Goal: Answer question/provide support

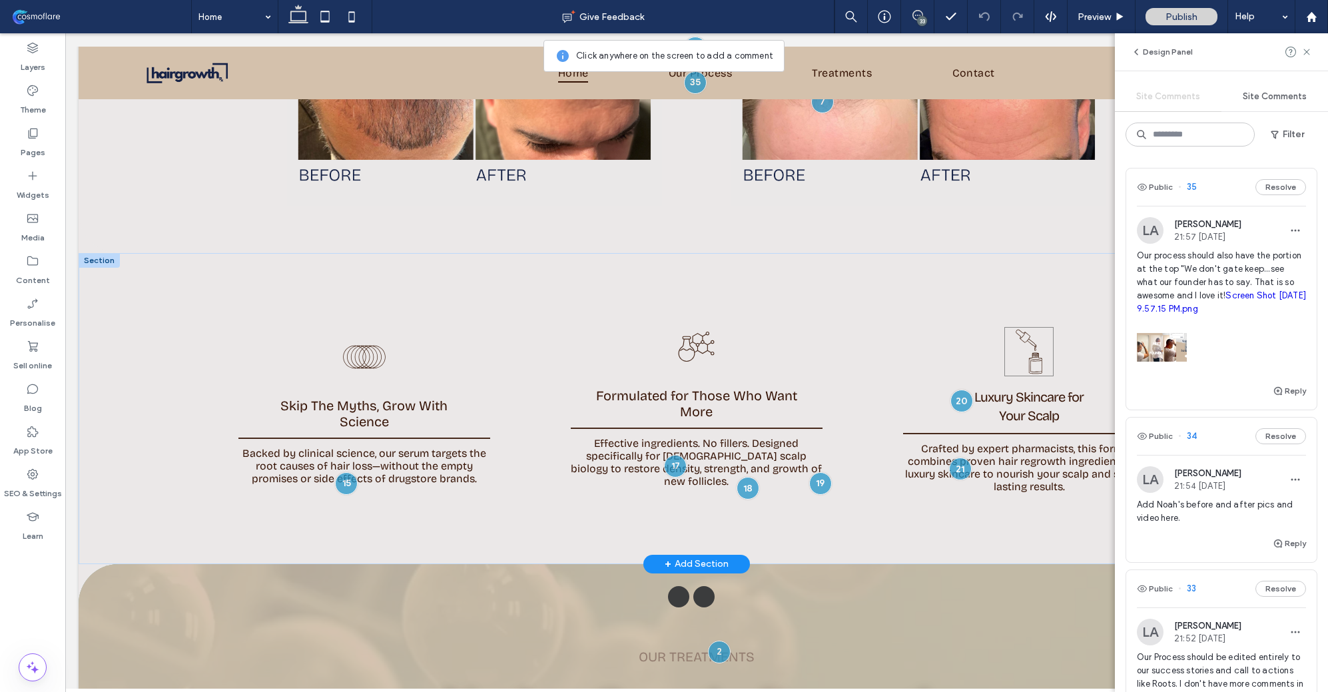
scroll to position [2188, 0]
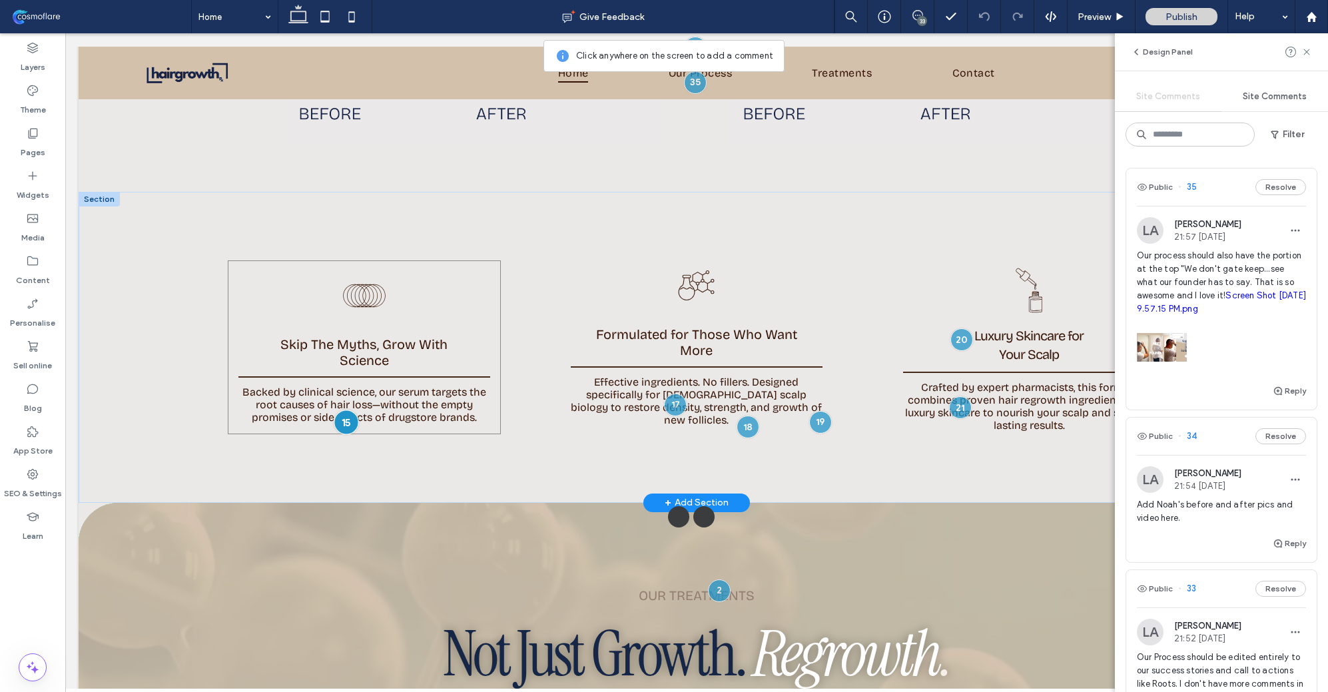
click at [345, 416] on div at bounding box center [346, 422] width 25 height 25
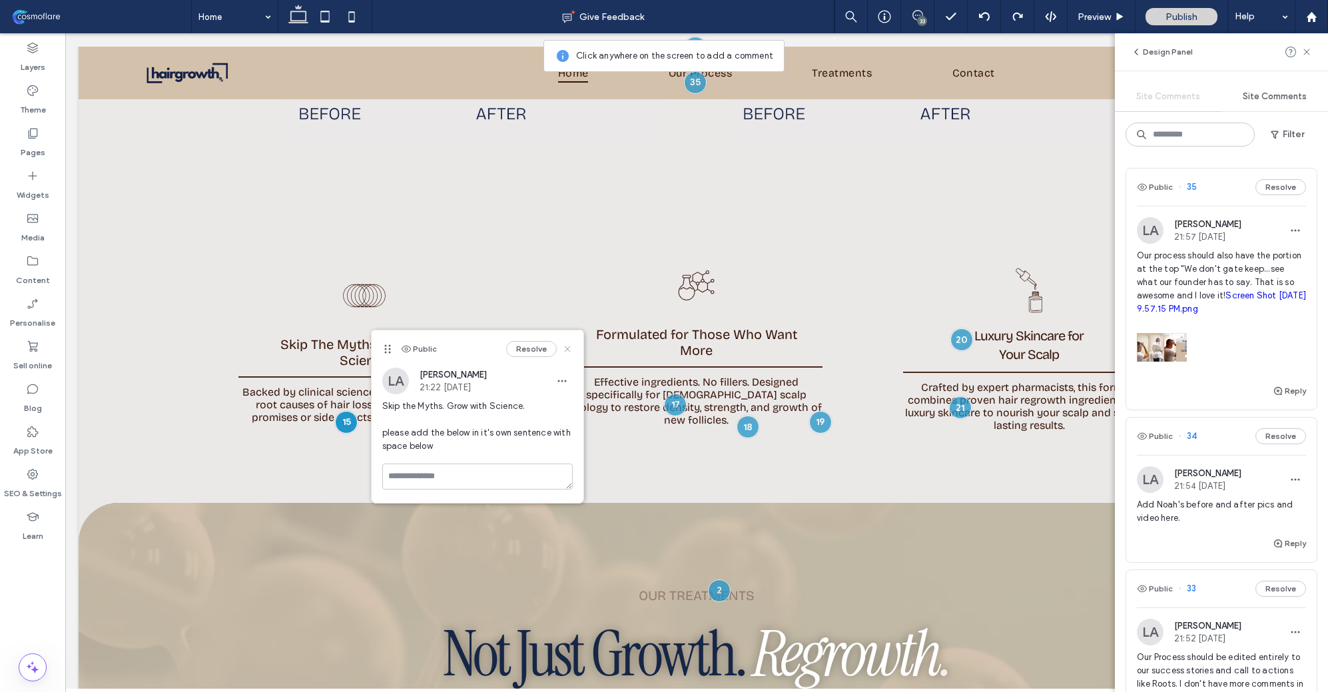
click at [569, 350] on icon at bounding box center [567, 349] width 11 height 11
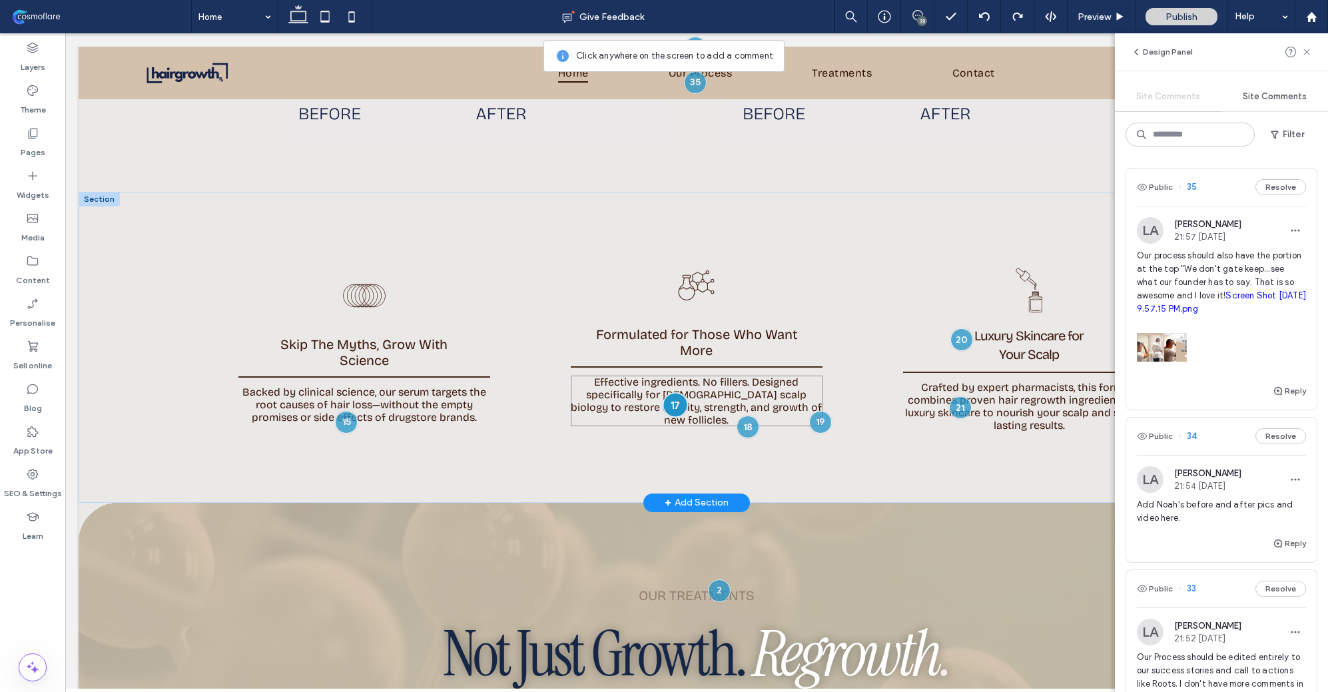
click at [671, 397] on div at bounding box center [675, 404] width 25 height 25
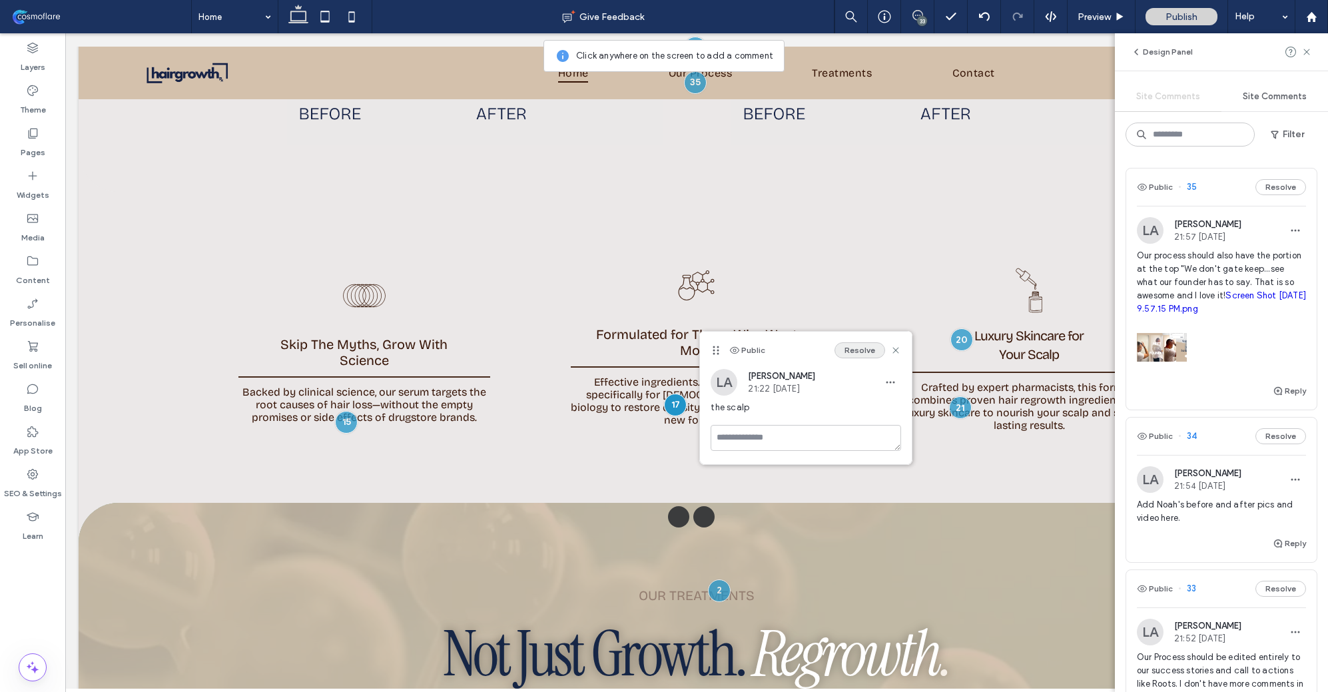
click at [860, 356] on button "Resolve" at bounding box center [859, 350] width 51 height 16
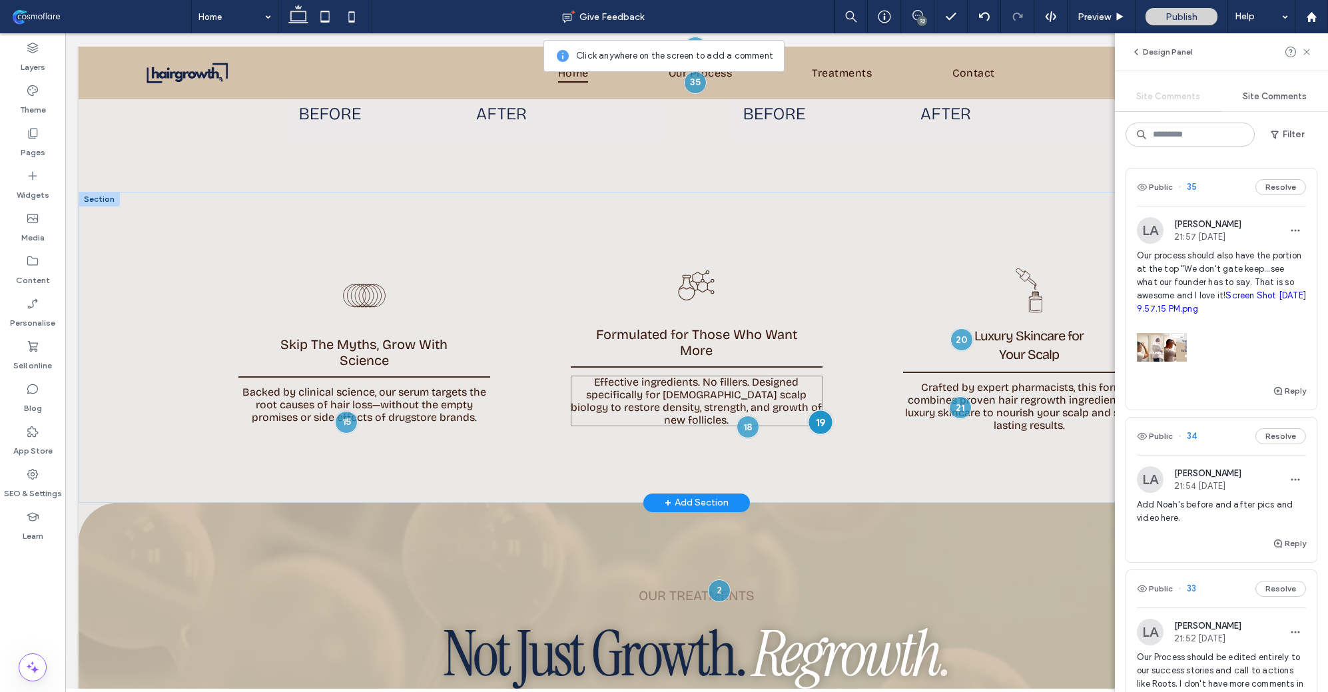
click at [811, 415] on div at bounding box center [820, 422] width 25 height 25
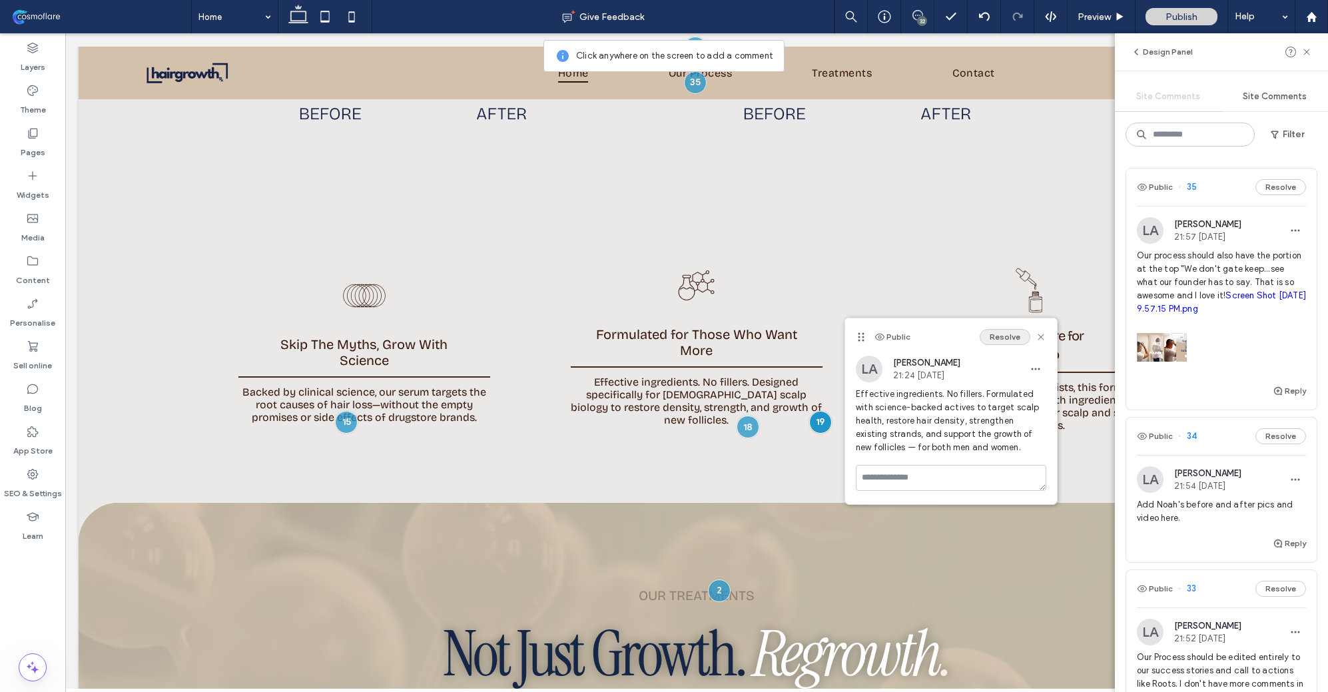
click at [1023, 330] on button "Resolve" at bounding box center [1005, 337] width 51 height 16
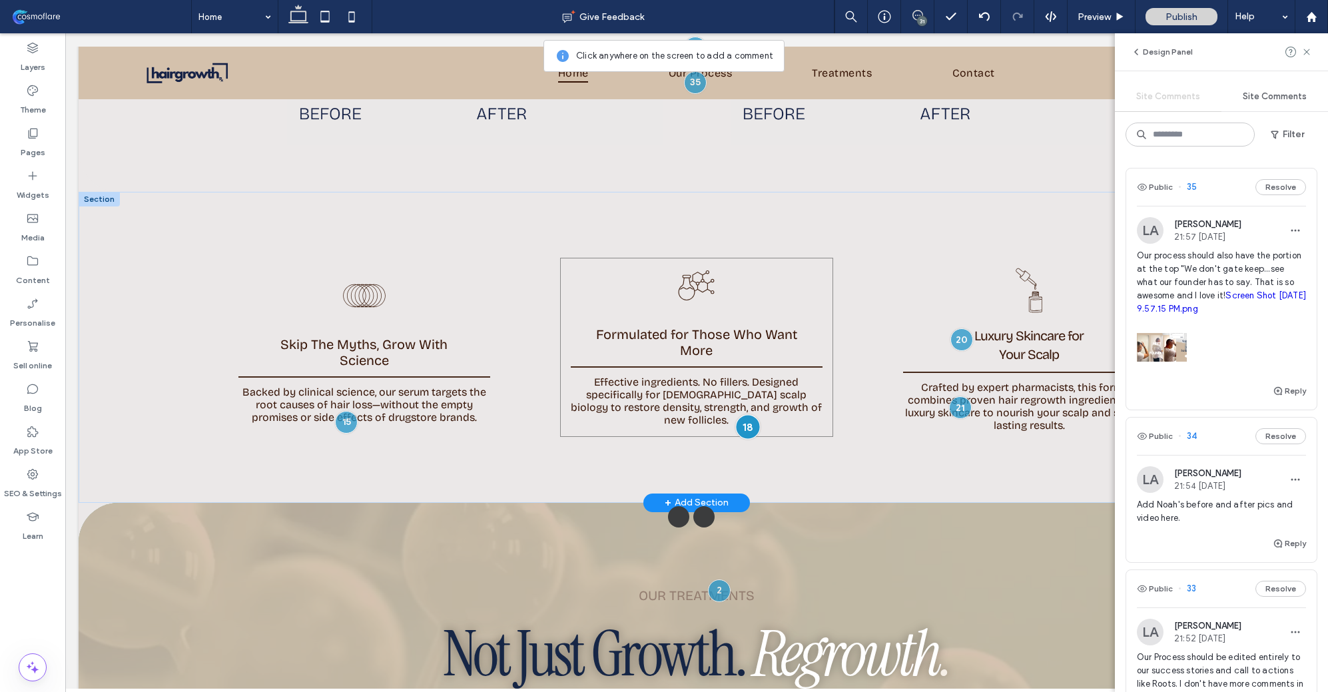
click at [745, 417] on div at bounding box center [747, 426] width 25 height 25
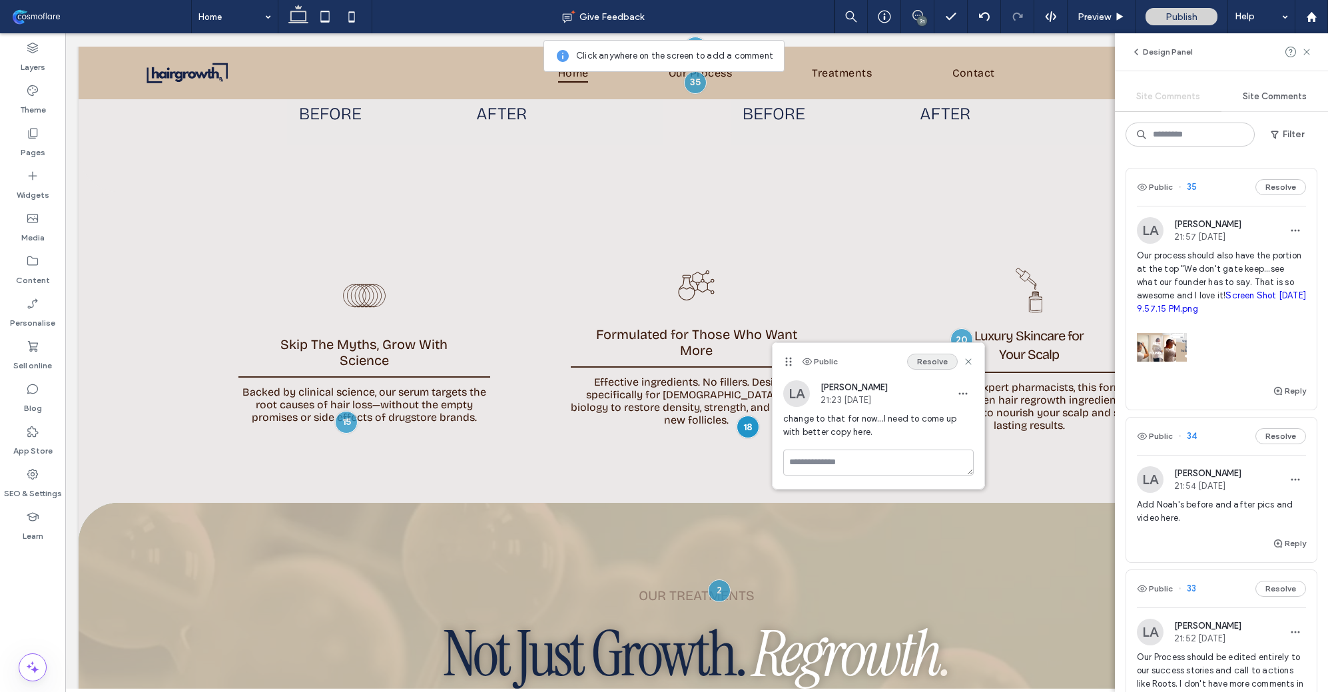
click at [940, 362] on button "Resolve" at bounding box center [932, 362] width 51 height 16
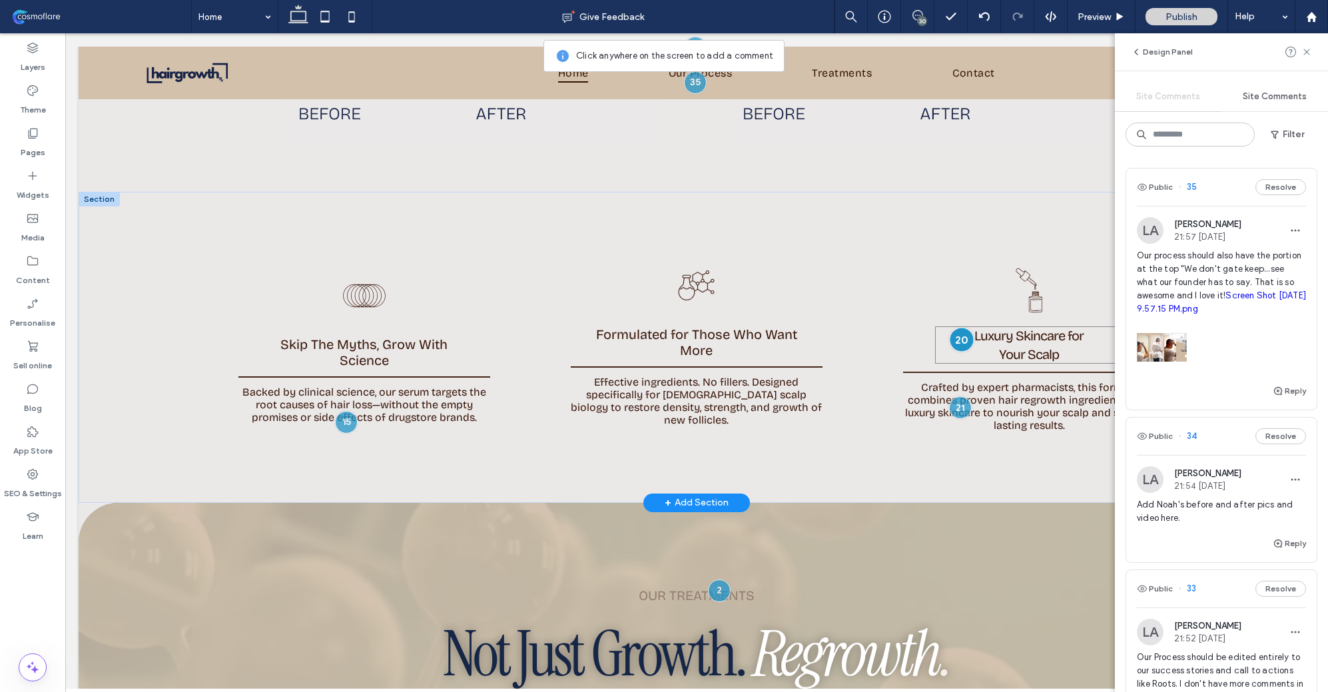
click at [959, 332] on div at bounding box center [961, 340] width 25 height 25
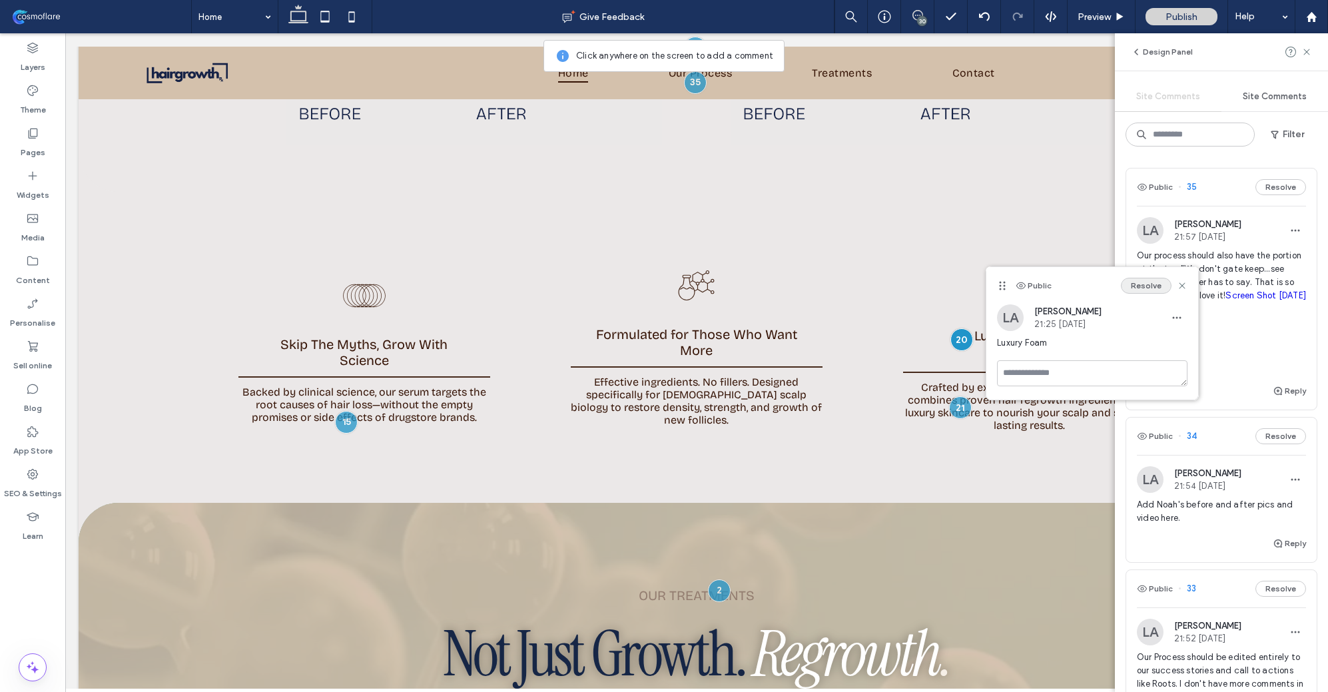
click at [1143, 286] on button "Resolve" at bounding box center [1146, 286] width 51 height 16
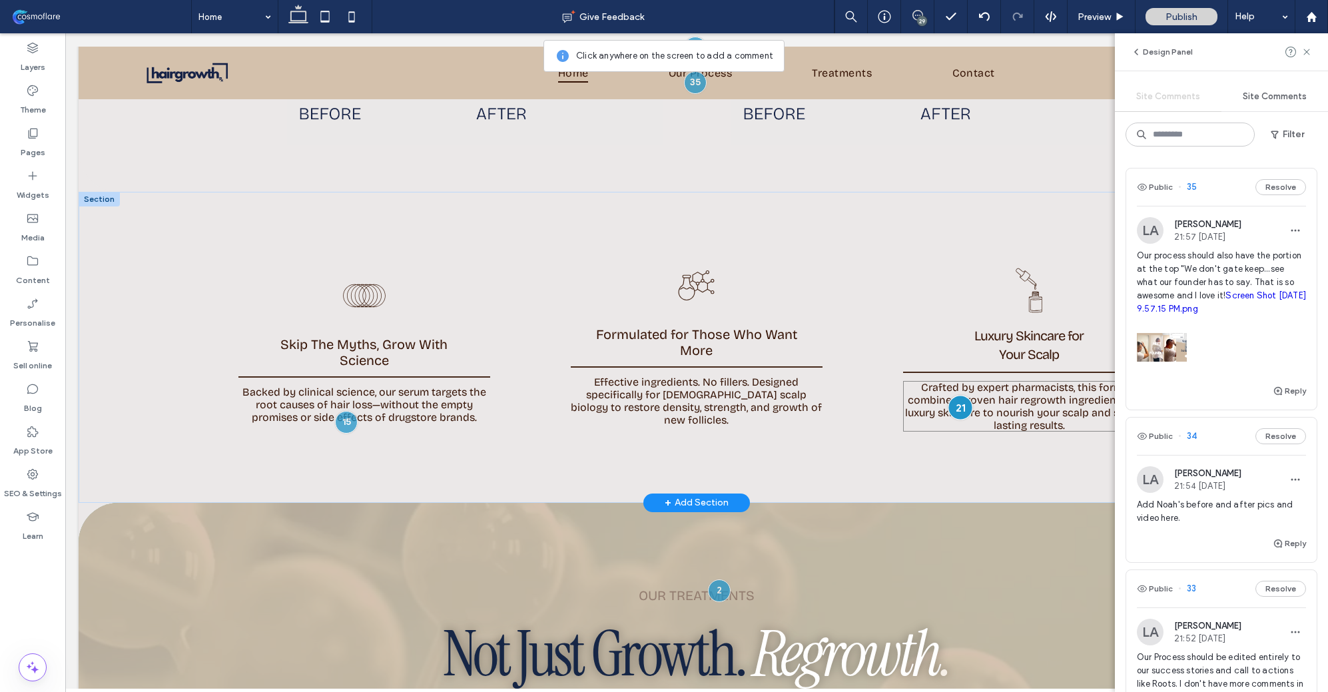
click at [959, 401] on div at bounding box center [960, 408] width 25 height 25
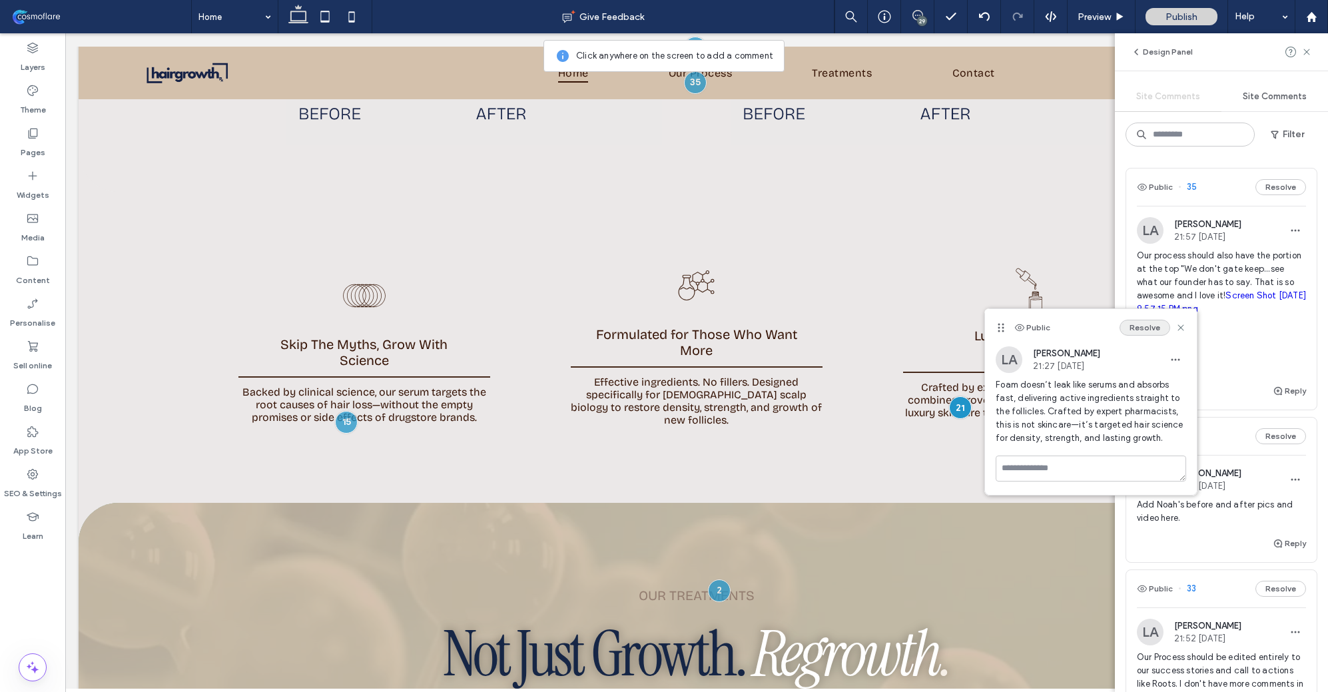
click at [1139, 330] on button "Resolve" at bounding box center [1144, 328] width 51 height 16
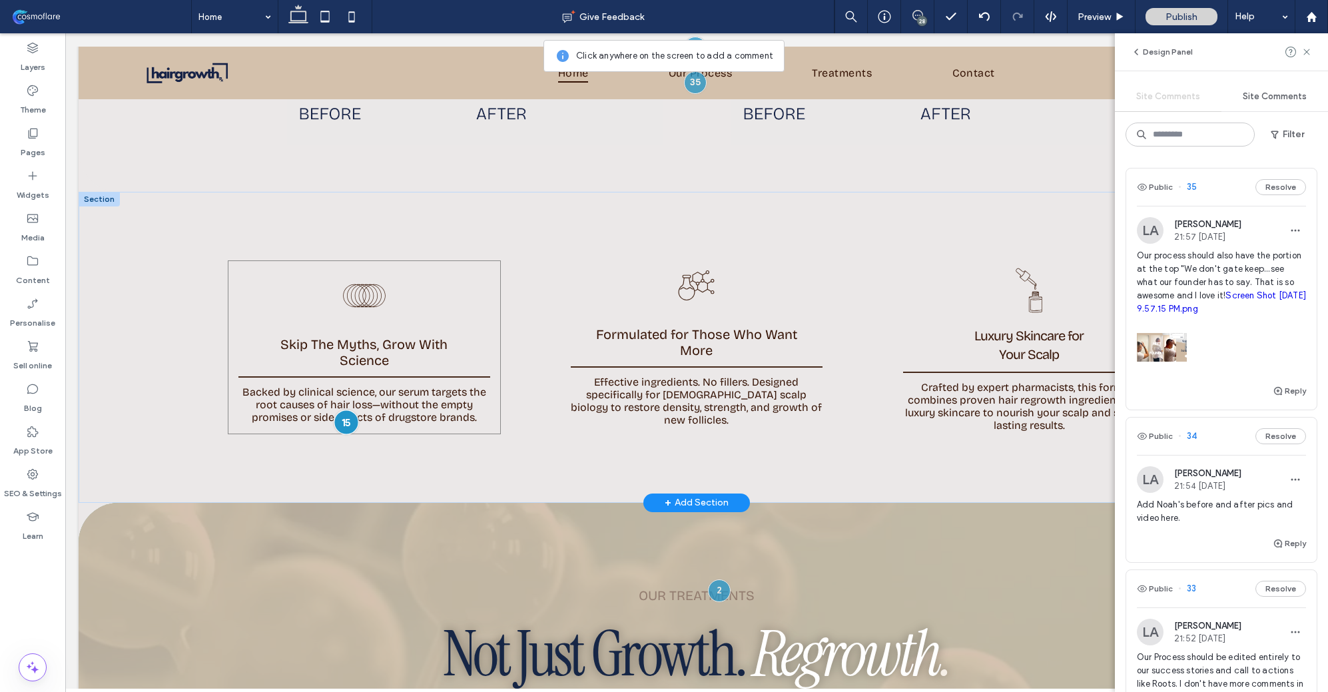
click at [339, 418] on div at bounding box center [346, 422] width 25 height 25
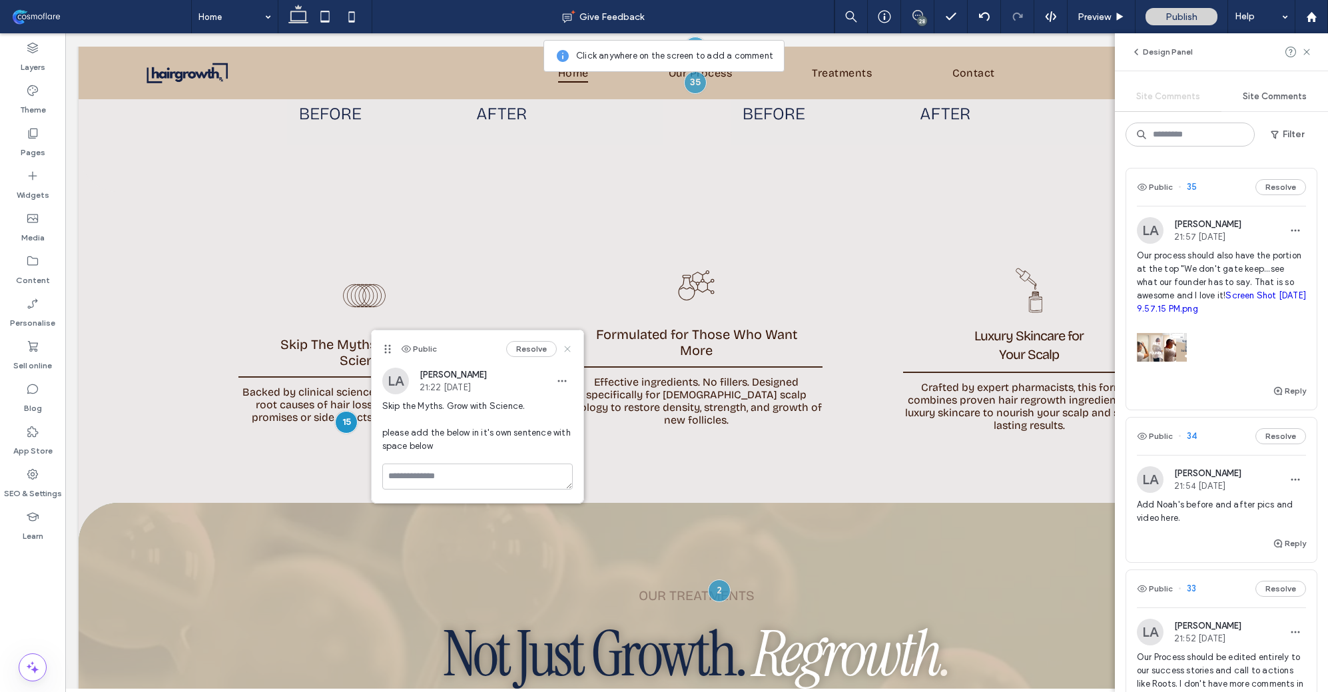
click at [566, 349] on use at bounding box center [567, 349] width 6 height 6
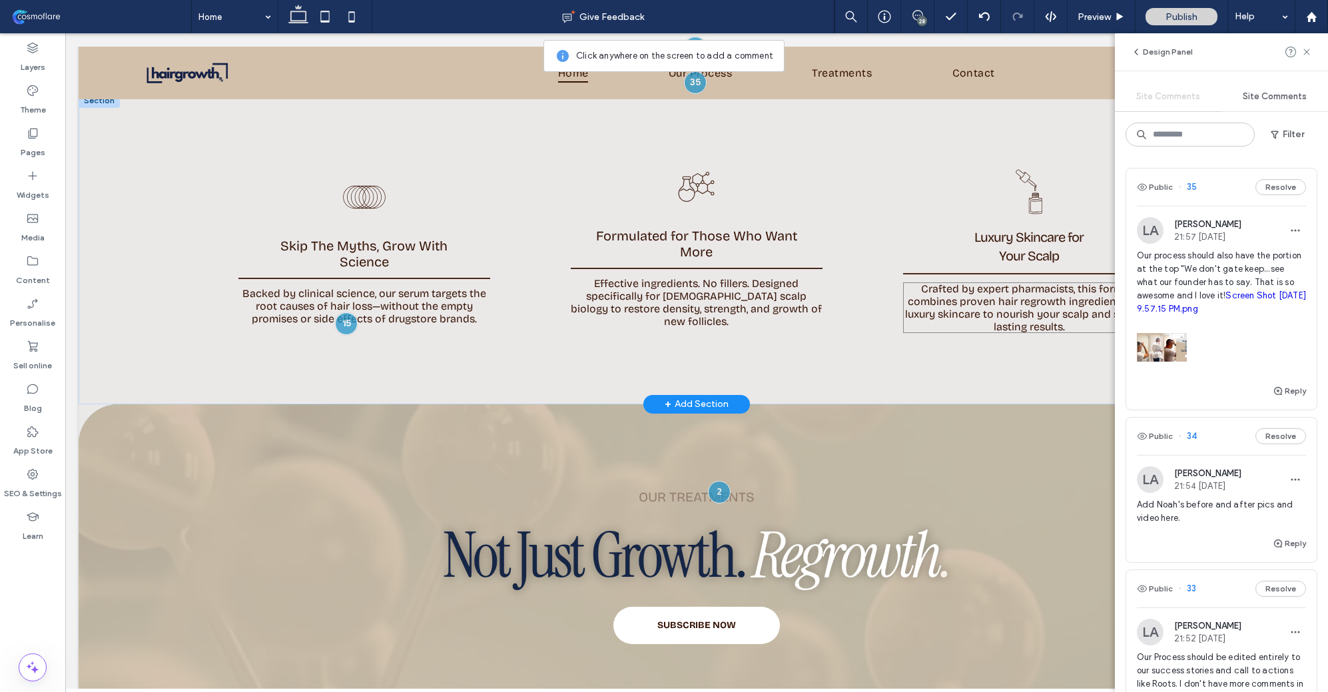
scroll to position [2329, 0]
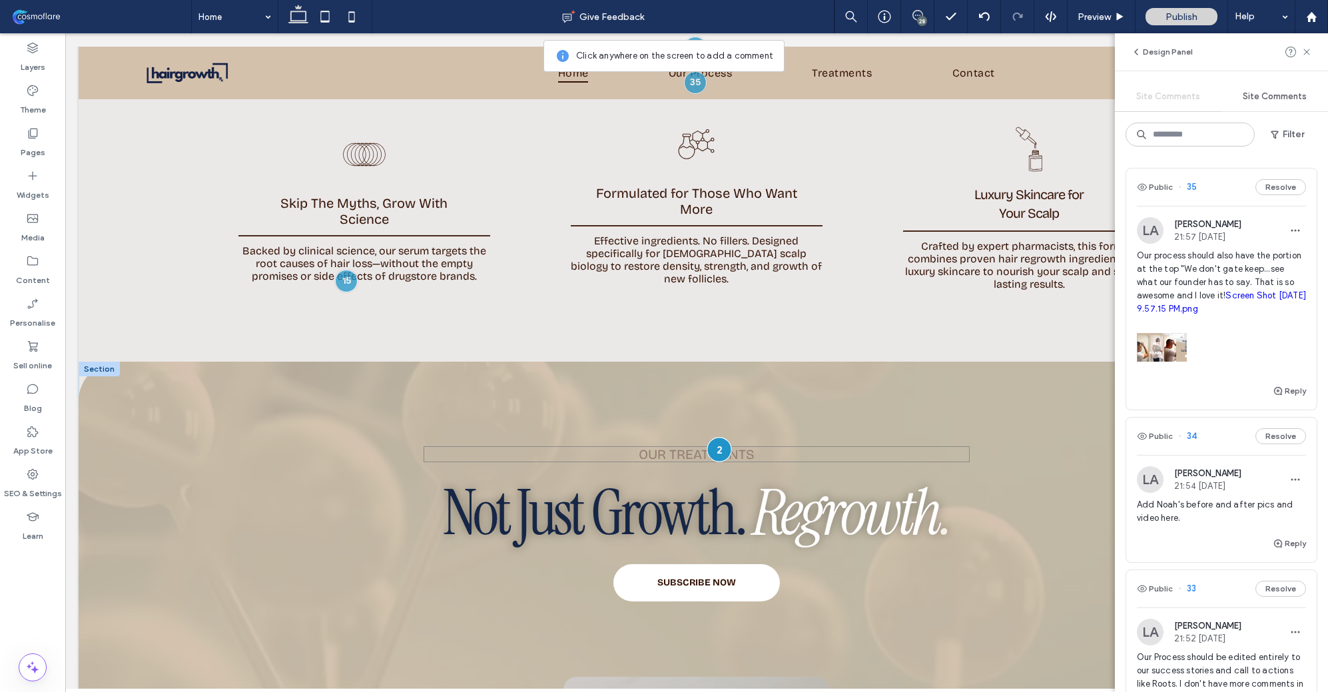
click at [718, 437] on div at bounding box center [719, 449] width 25 height 25
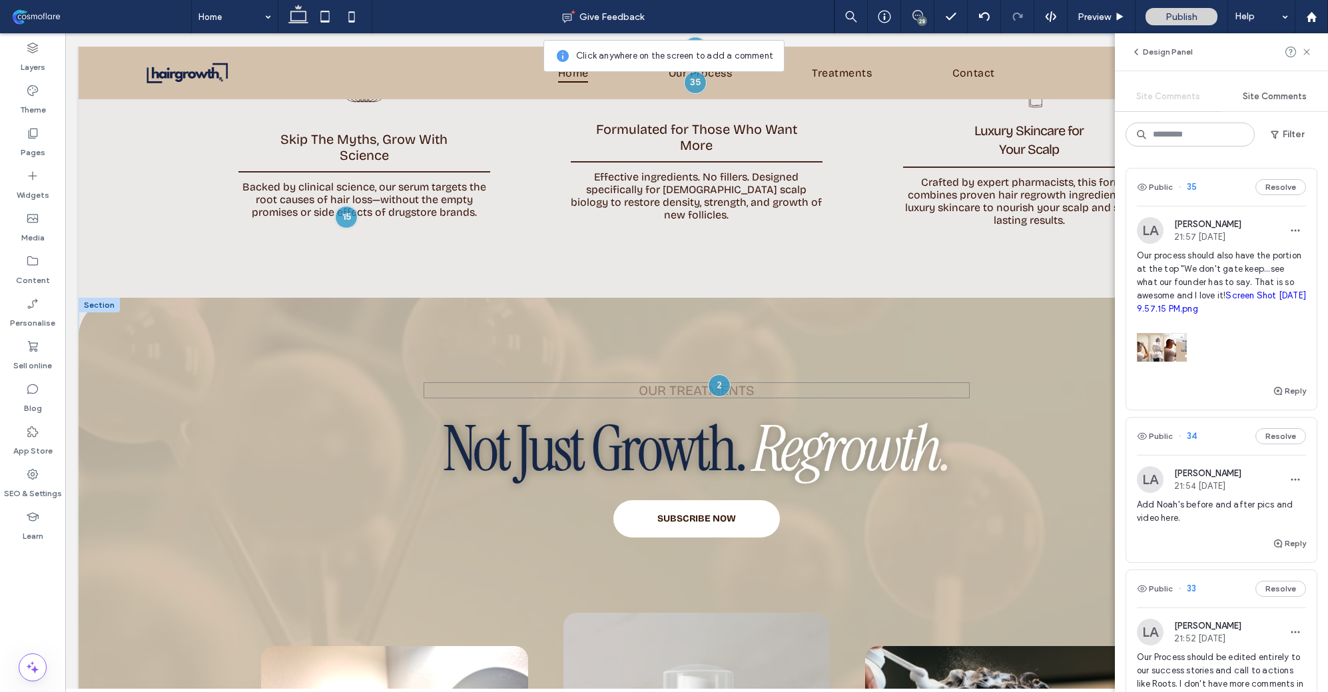
scroll to position [2393, 0]
click at [713, 383] on div at bounding box center [719, 384] width 25 height 25
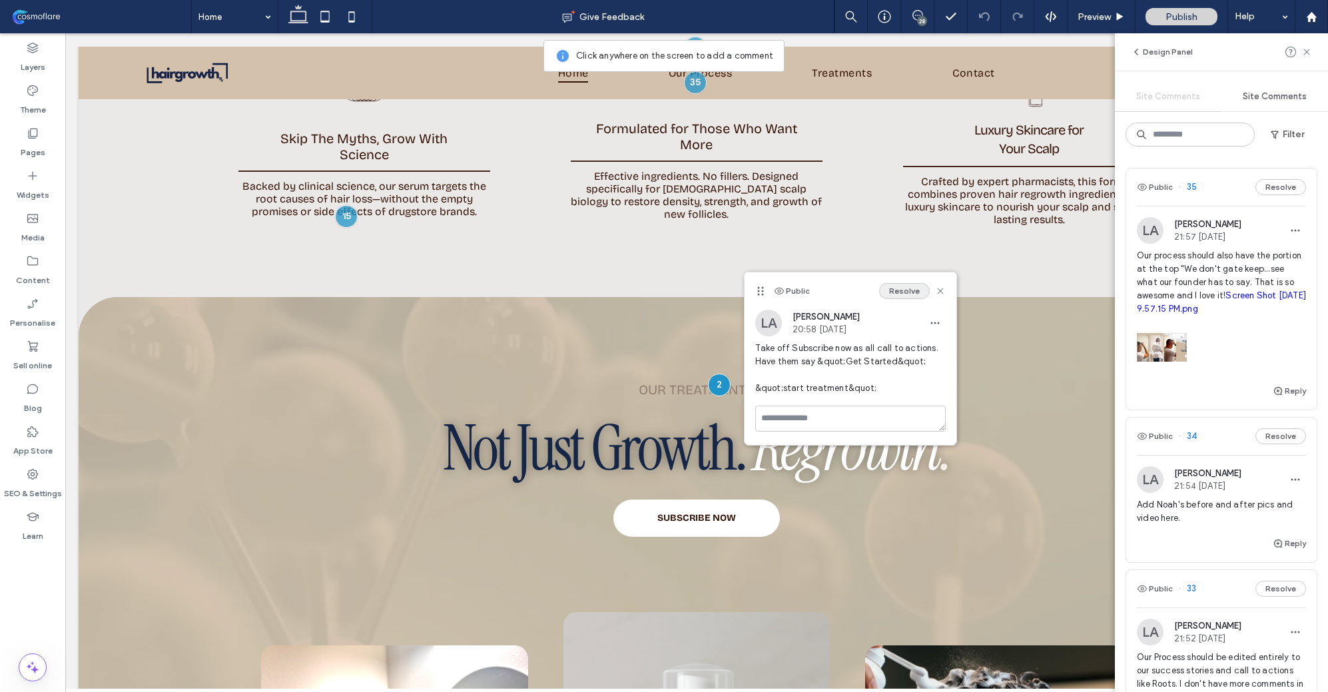
click at [906, 290] on button "Resolve" at bounding box center [904, 291] width 51 height 16
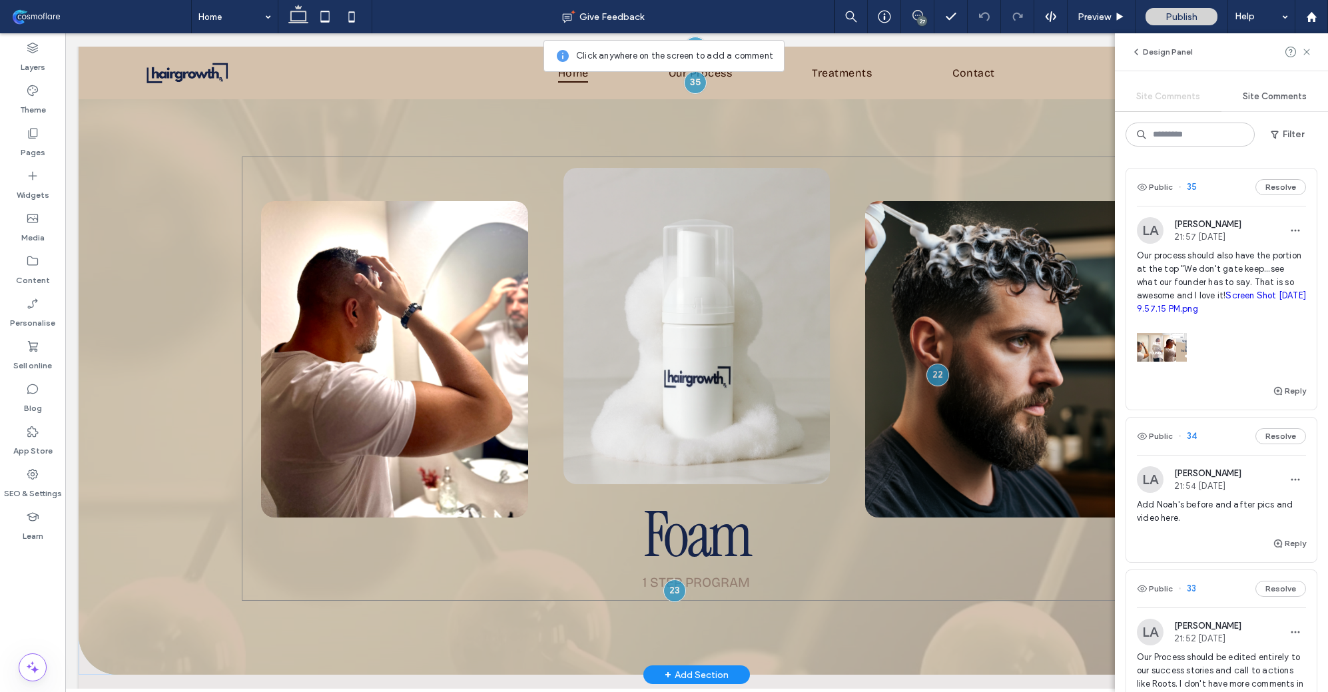
scroll to position [2939, 0]
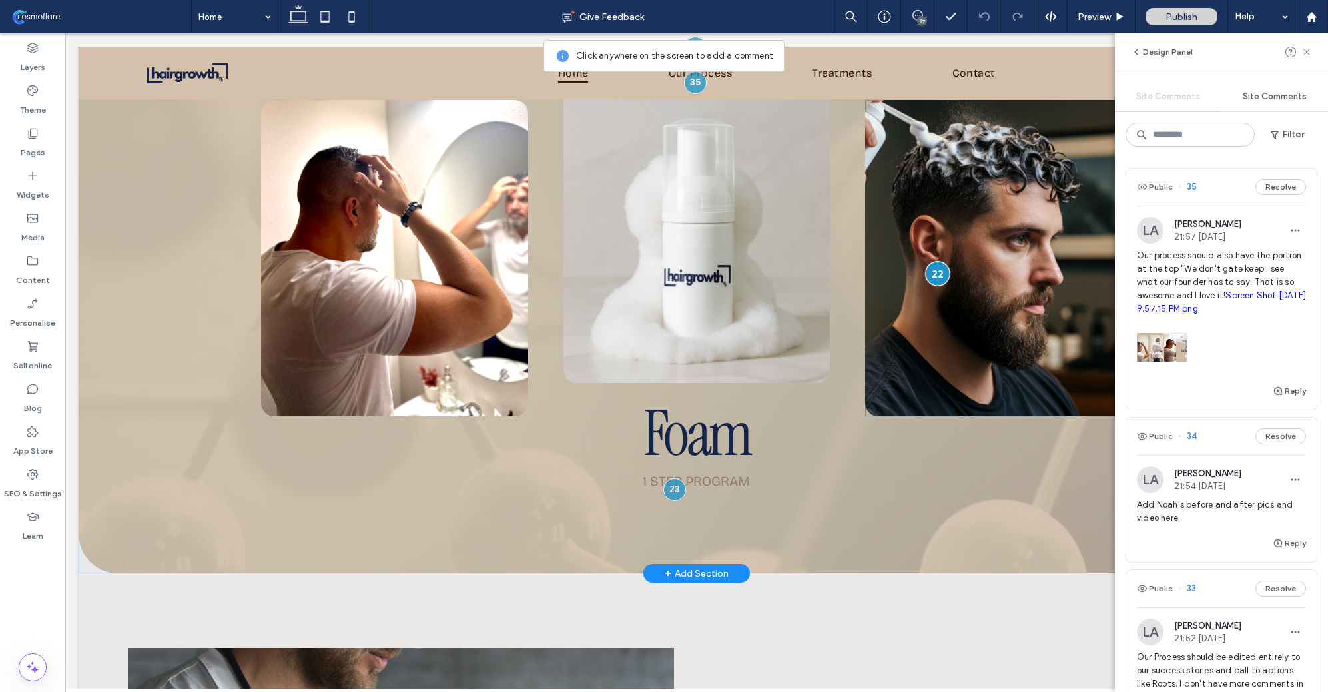
click at [934, 268] on div at bounding box center [938, 273] width 25 height 25
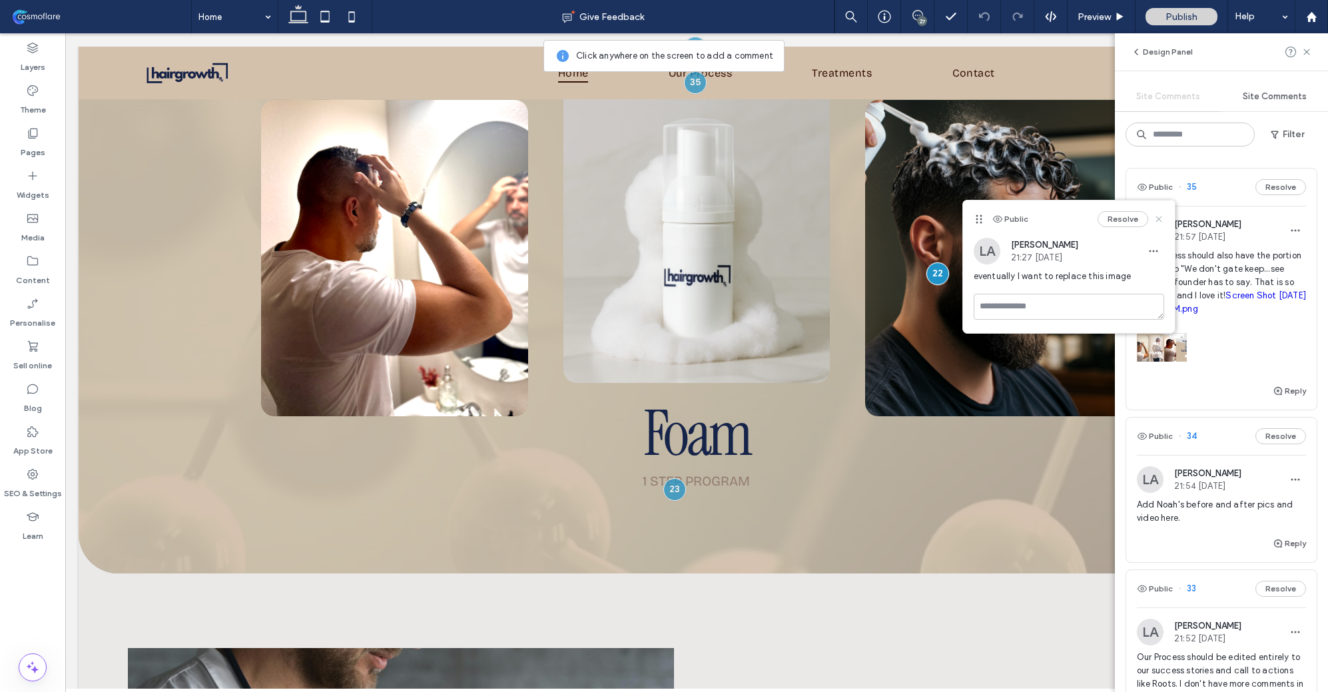
click at [1157, 220] on use at bounding box center [1158, 219] width 6 height 6
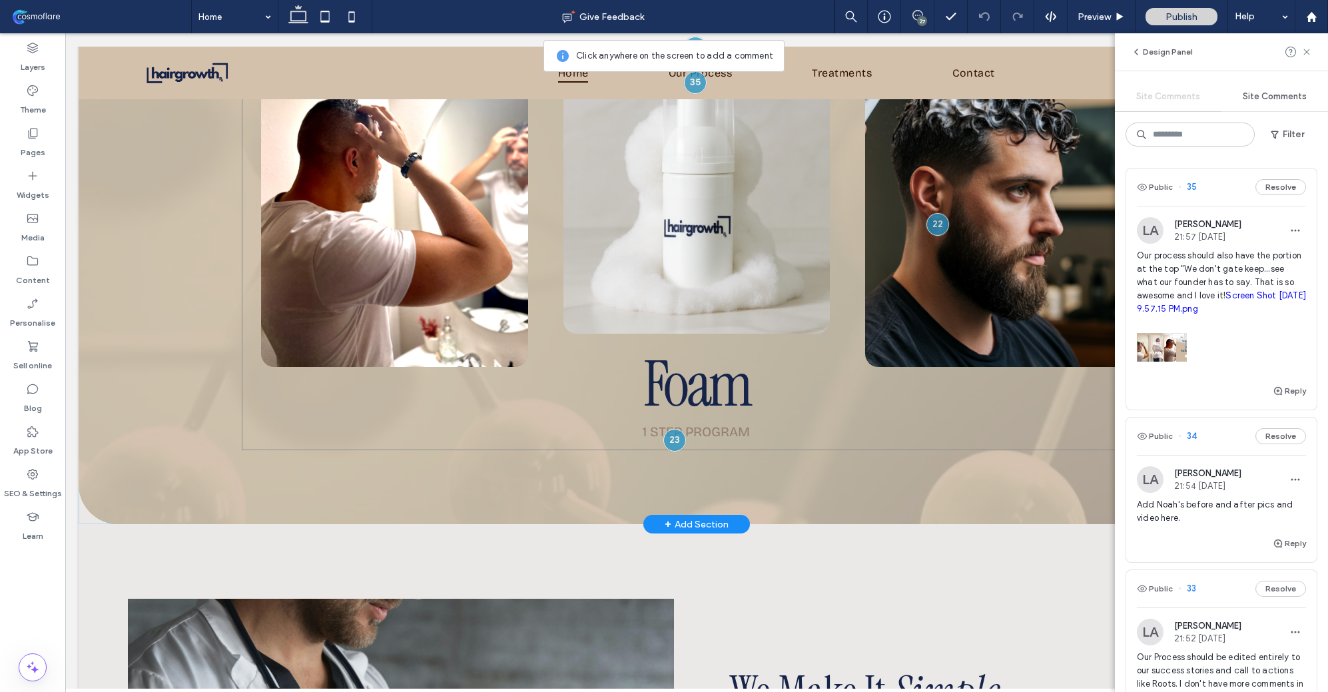
scroll to position [2997, 0]
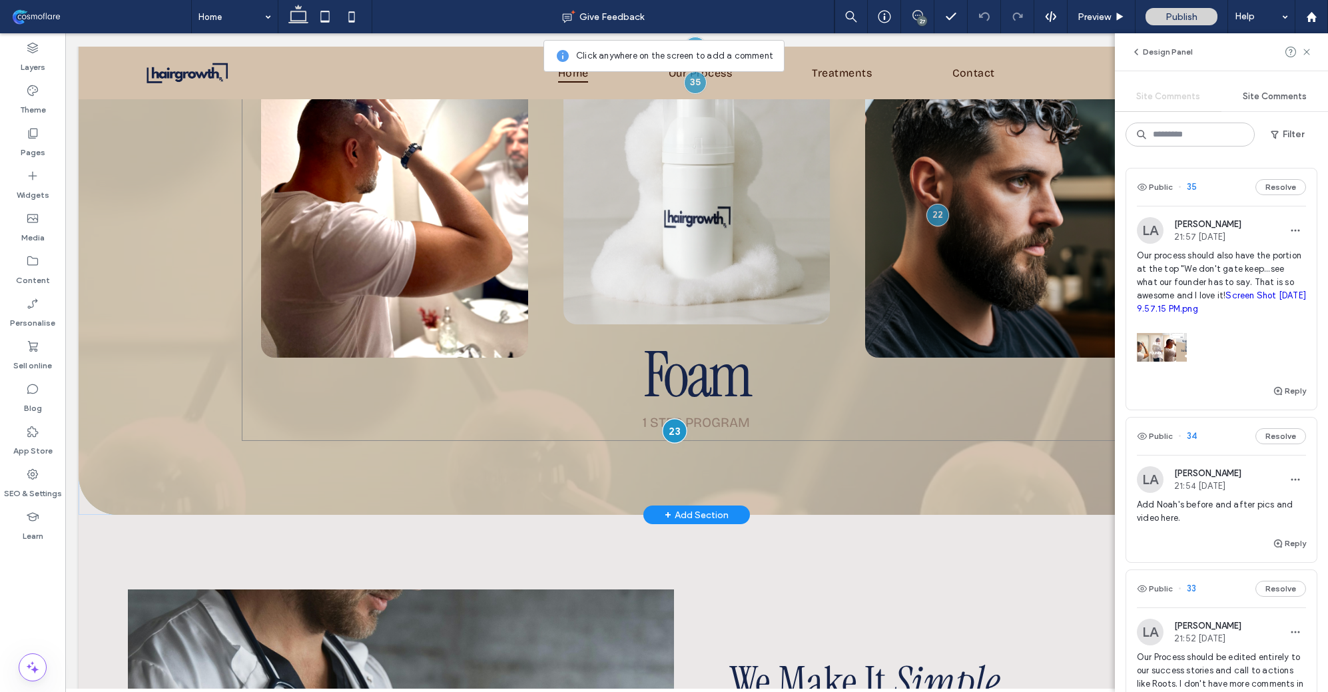
click at [667, 428] on div at bounding box center [674, 430] width 25 height 25
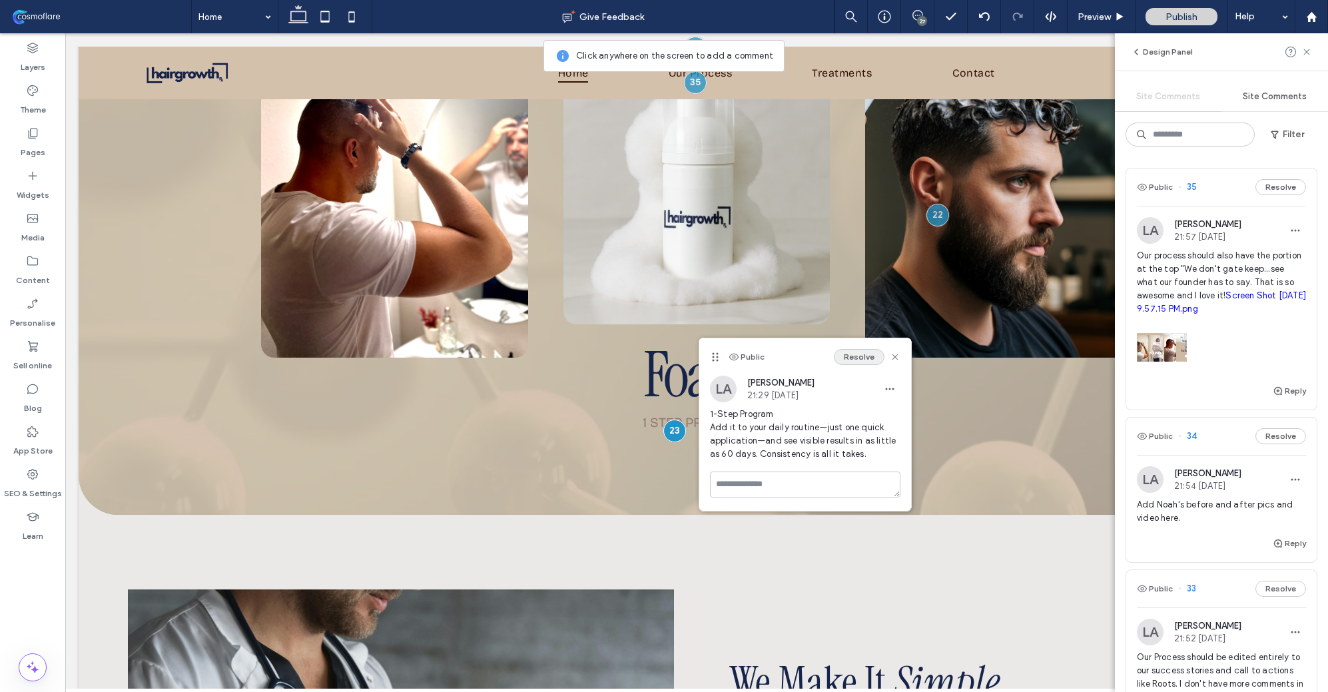
click at [857, 358] on button "Resolve" at bounding box center [859, 357] width 51 height 16
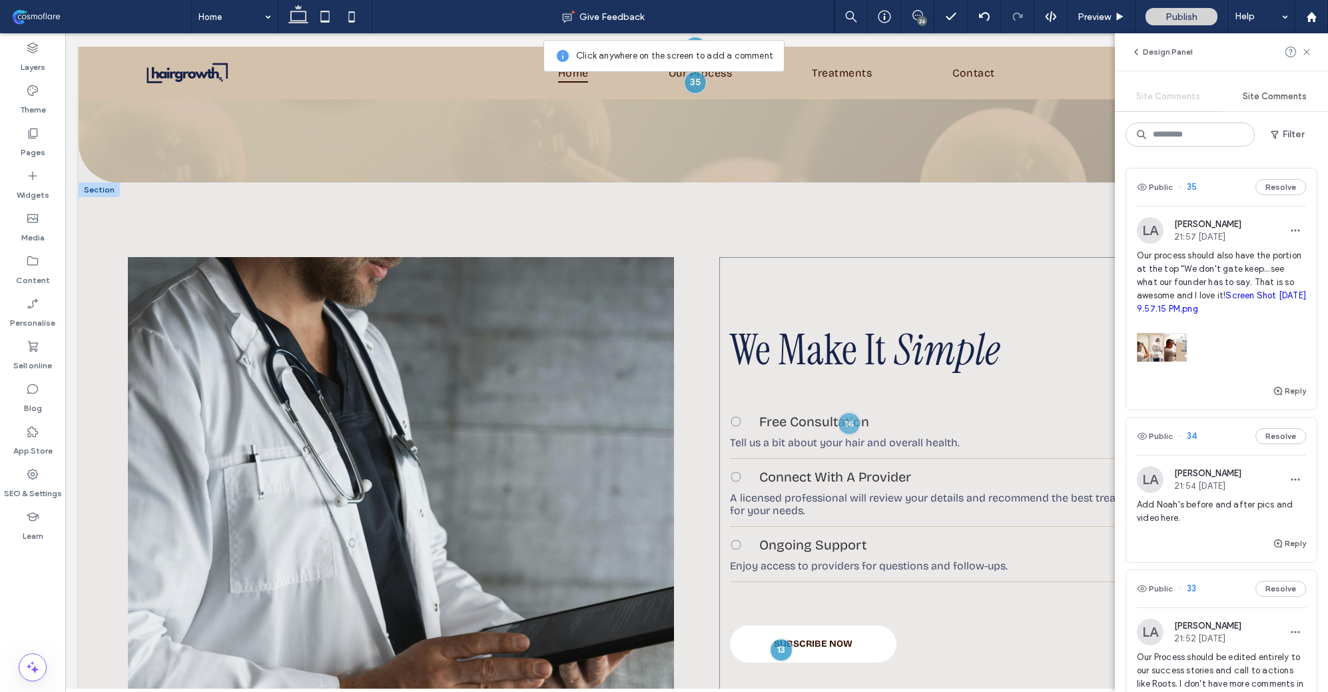
scroll to position [3348, 0]
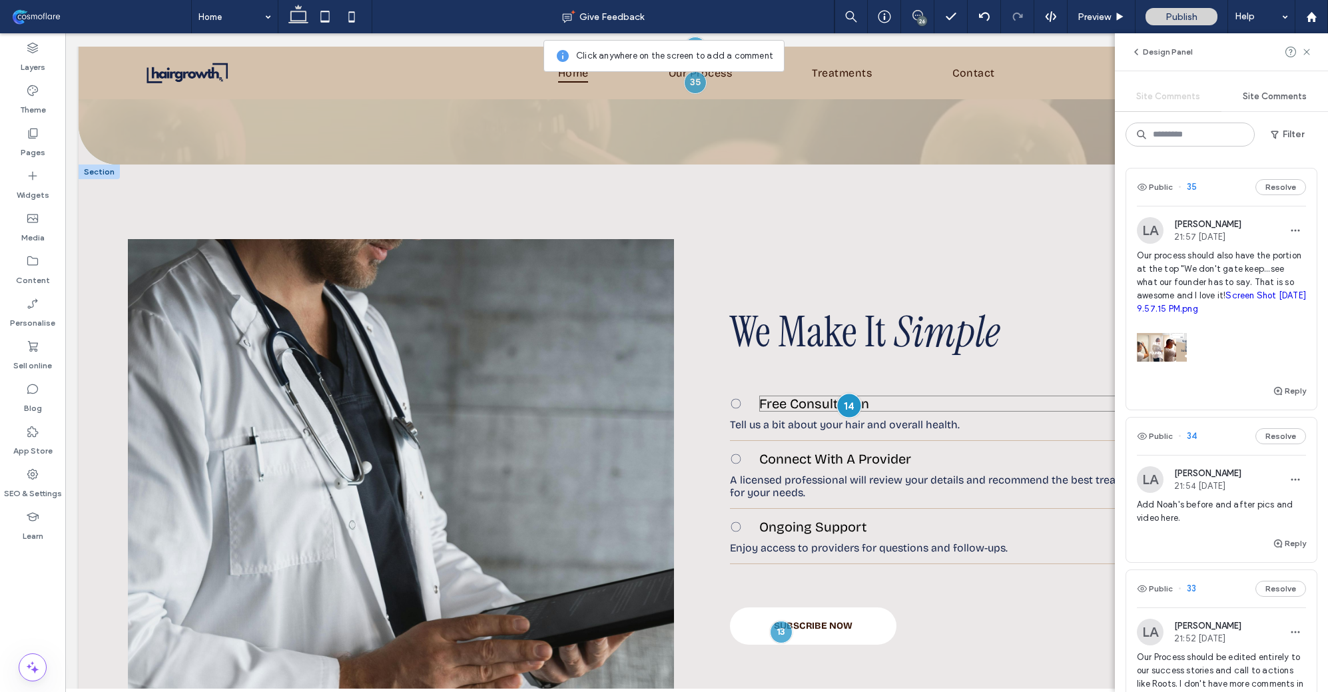
click at [846, 397] on div at bounding box center [848, 406] width 25 height 25
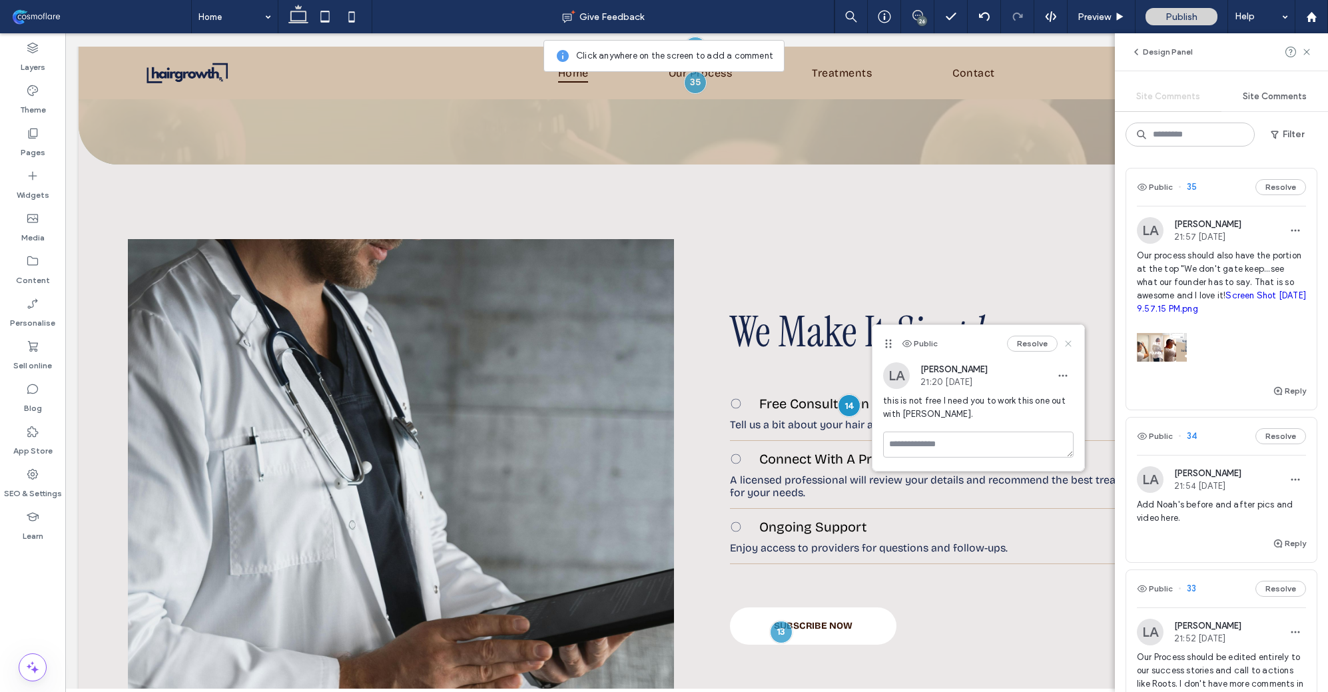
click at [1069, 344] on use at bounding box center [1069, 343] width 6 height 6
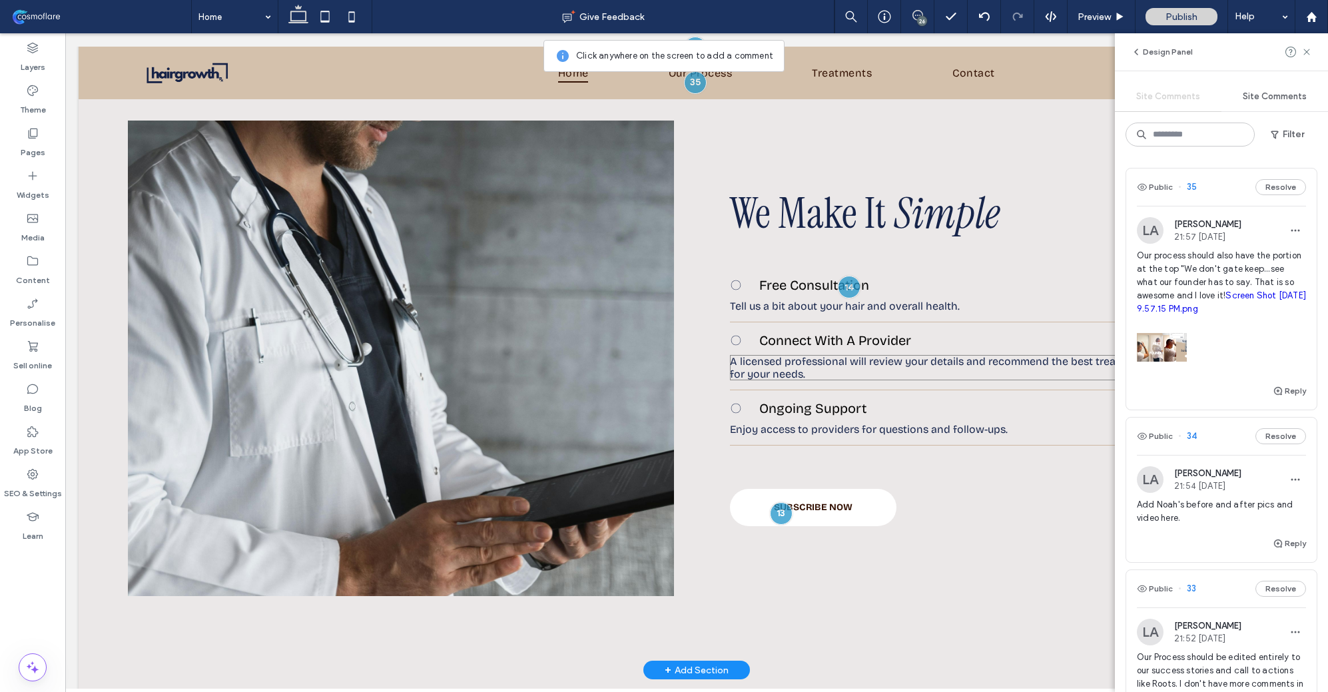
scroll to position [3533, 0]
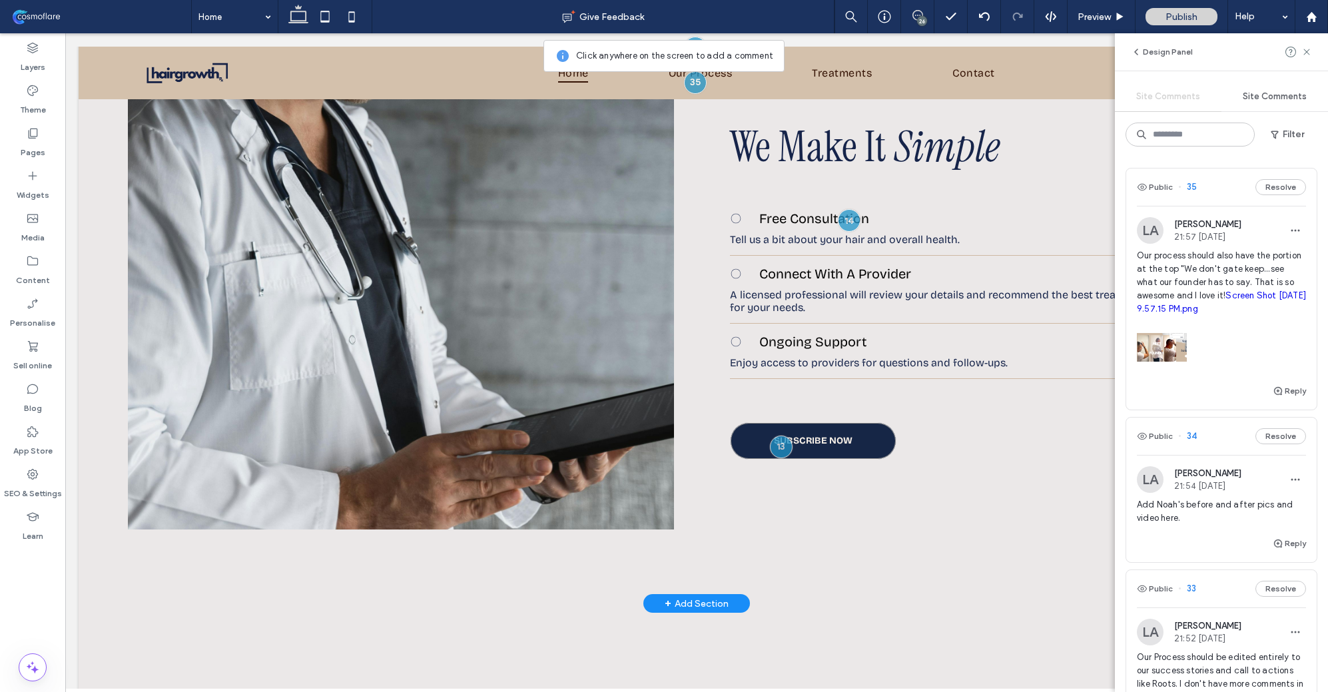
click at [850, 446] on link "SUBSCRIBE NOW" at bounding box center [813, 440] width 166 height 37
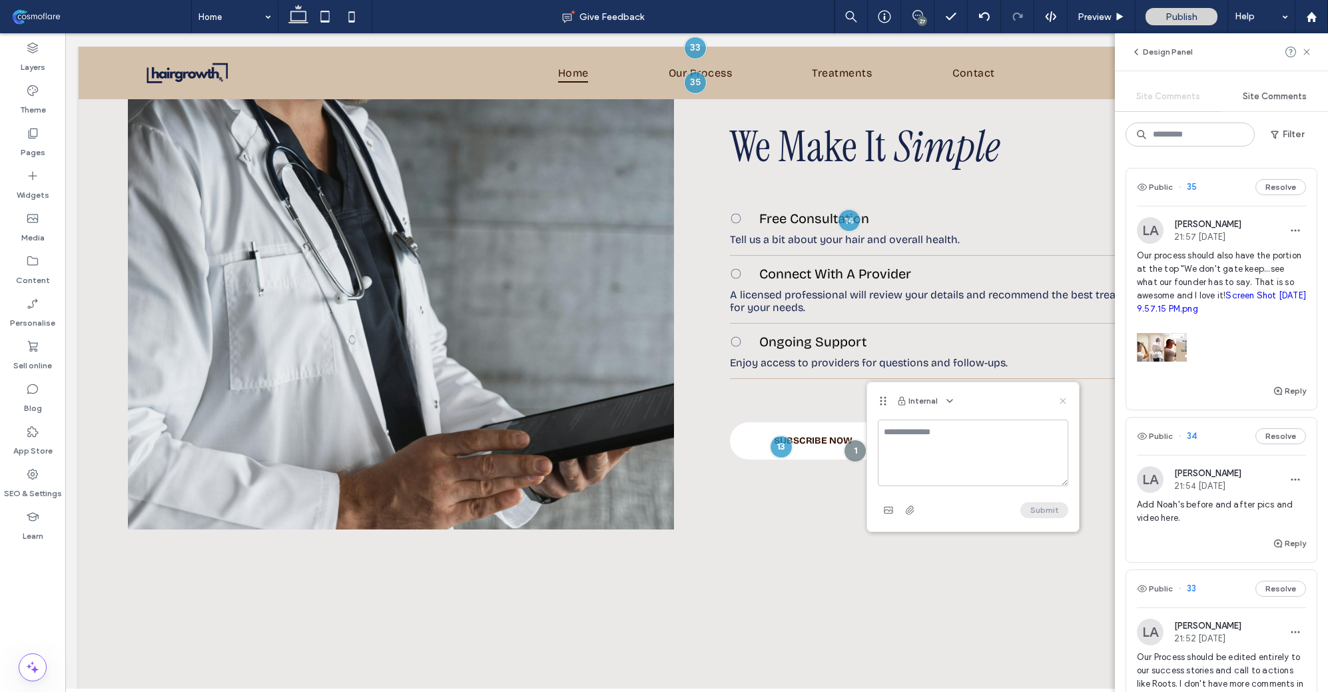
click at [1063, 400] on icon at bounding box center [1063, 401] width 11 height 11
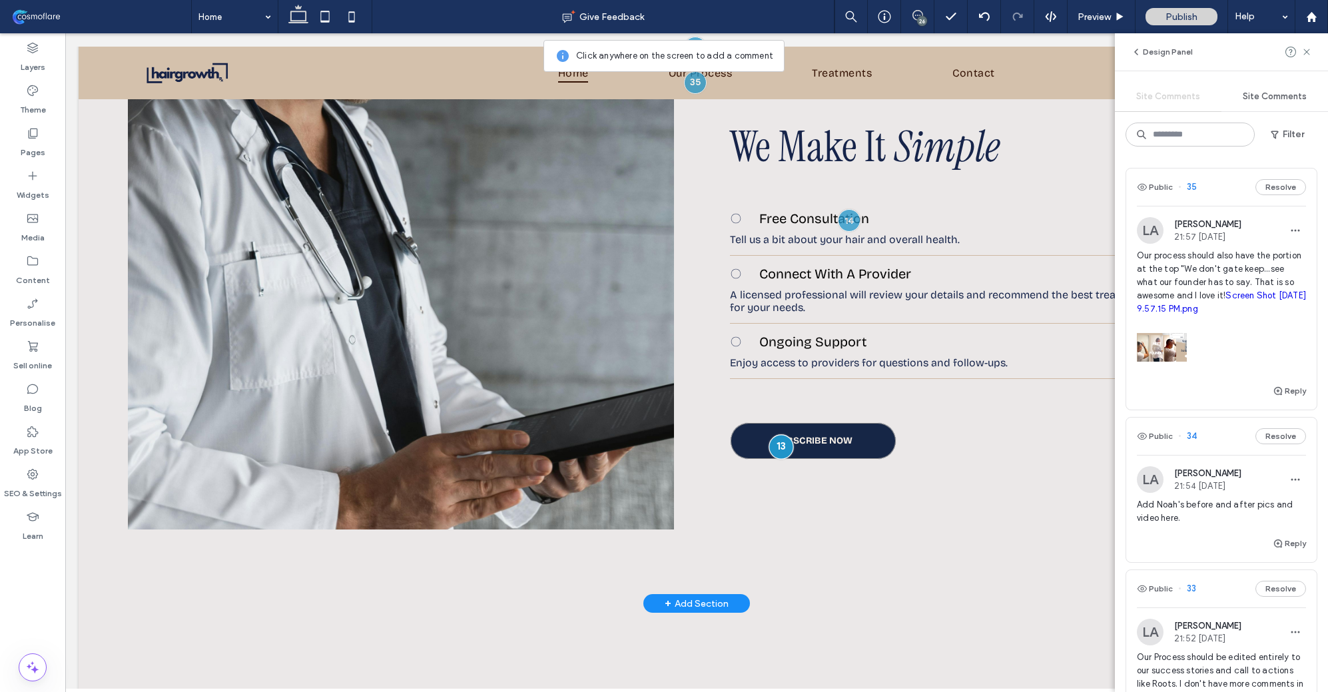
click at [773, 438] on div at bounding box center [780, 446] width 25 height 25
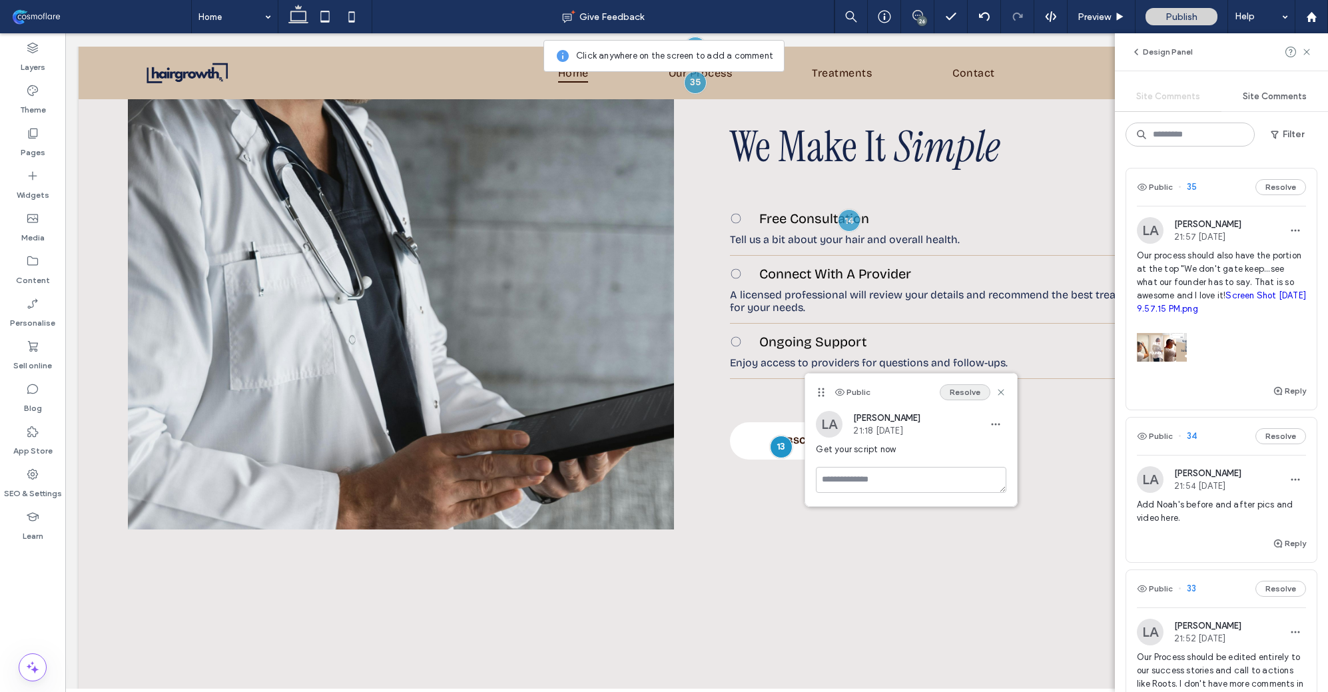
click at [970, 389] on button "Resolve" at bounding box center [965, 392] width 51 height 16
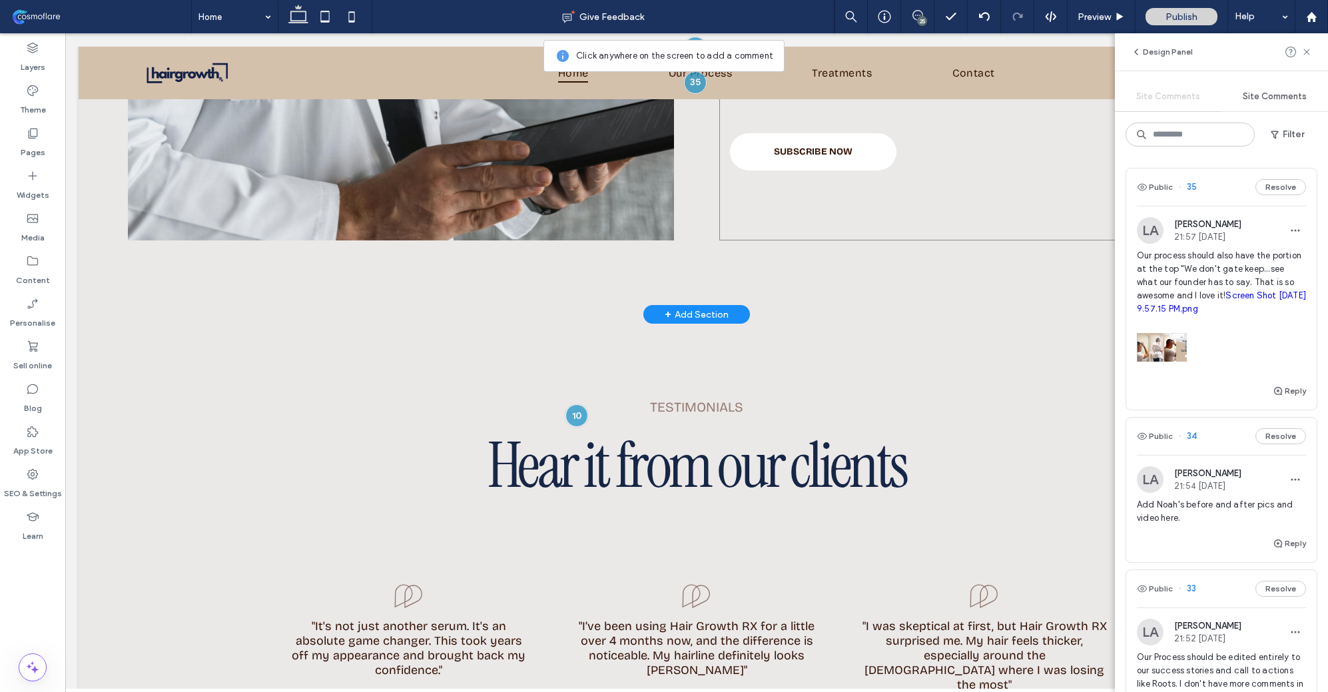
scroll to position [3854, 0]
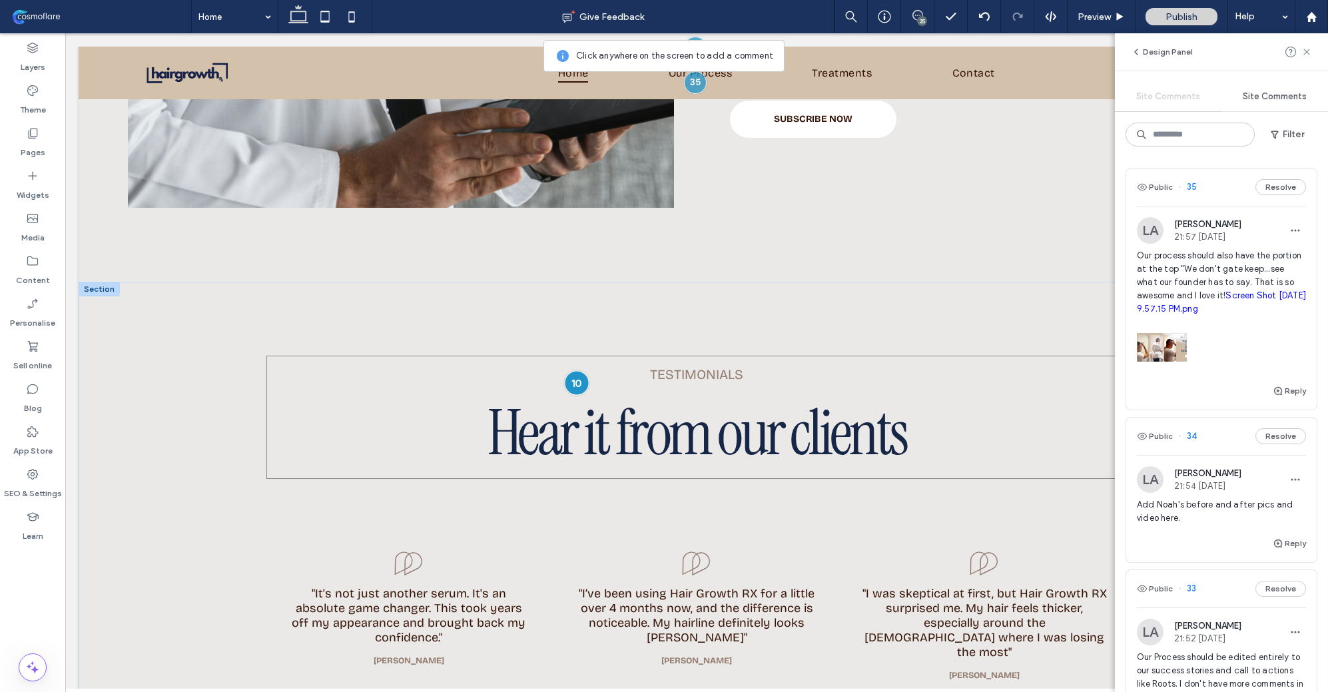
click at [579, 372] on div at bounding box center [576, 383] width 25 height 25
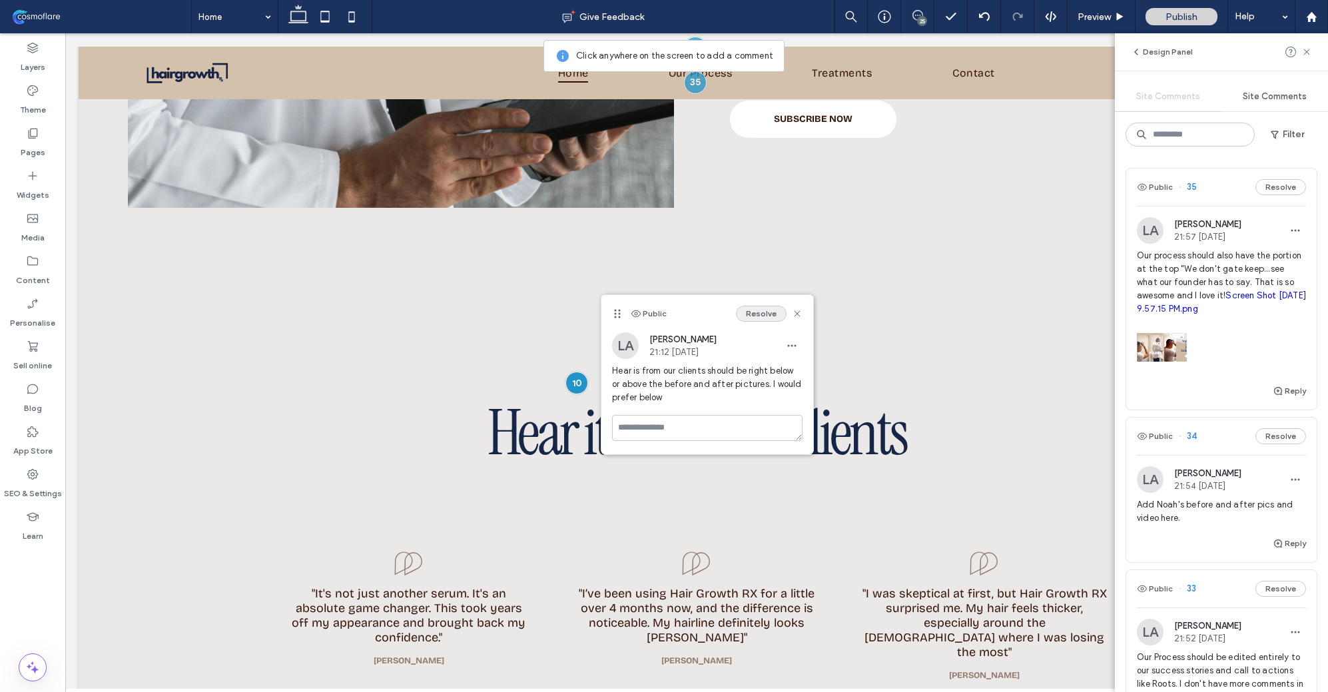
click at [758, 315] on button "Resolve" at bounding box center [761, 314] width 51 height 16
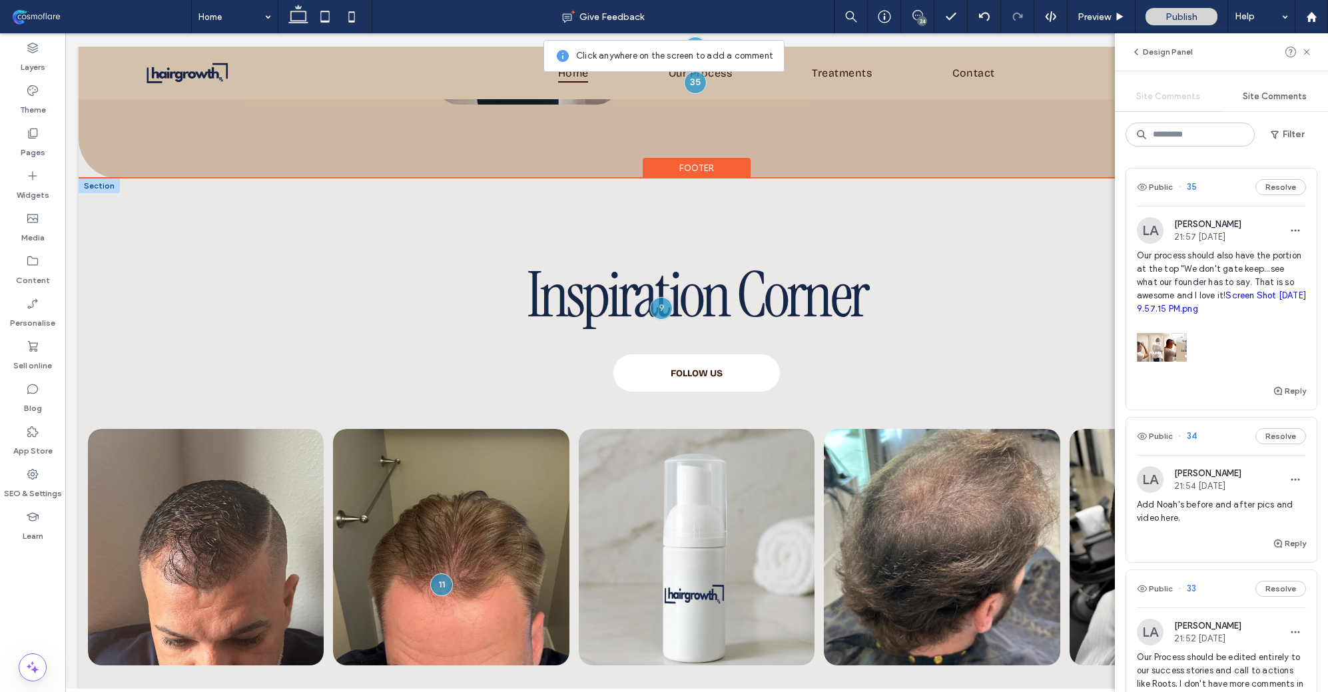
scroll to position [4922, 0]
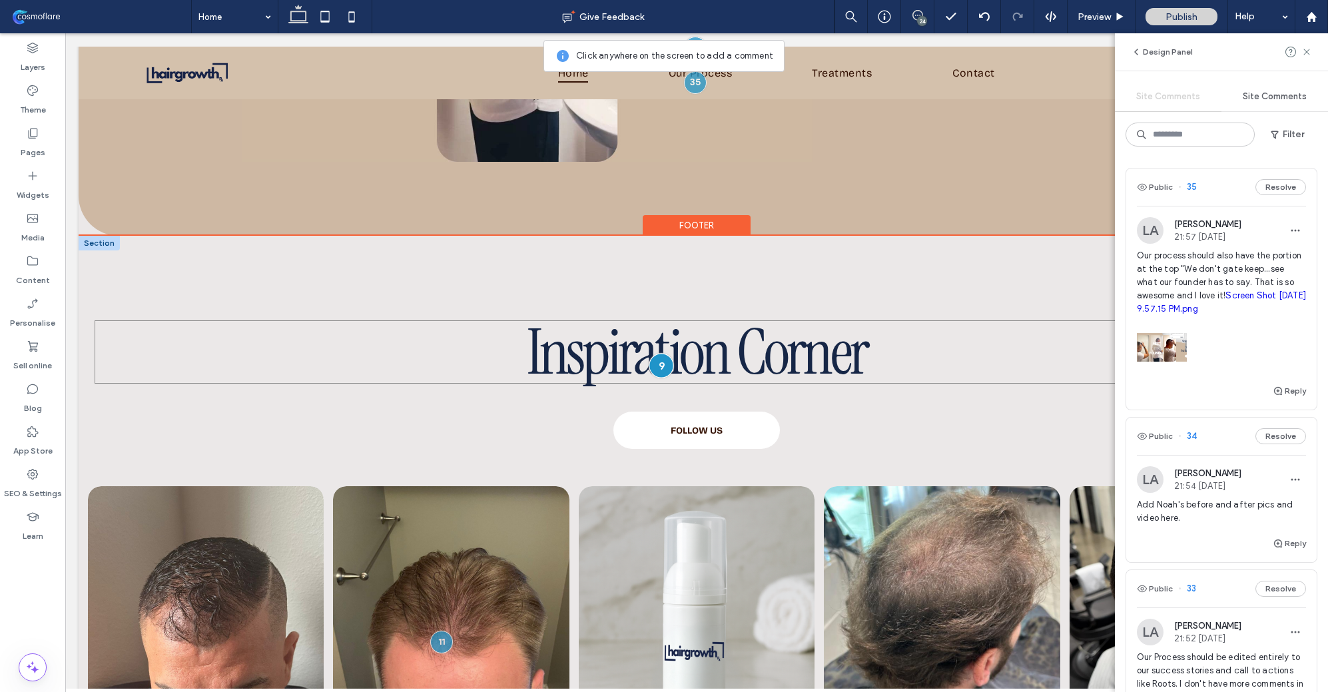
click at [649, 353] on div at bounding box center [661, 365] width 25 height 25
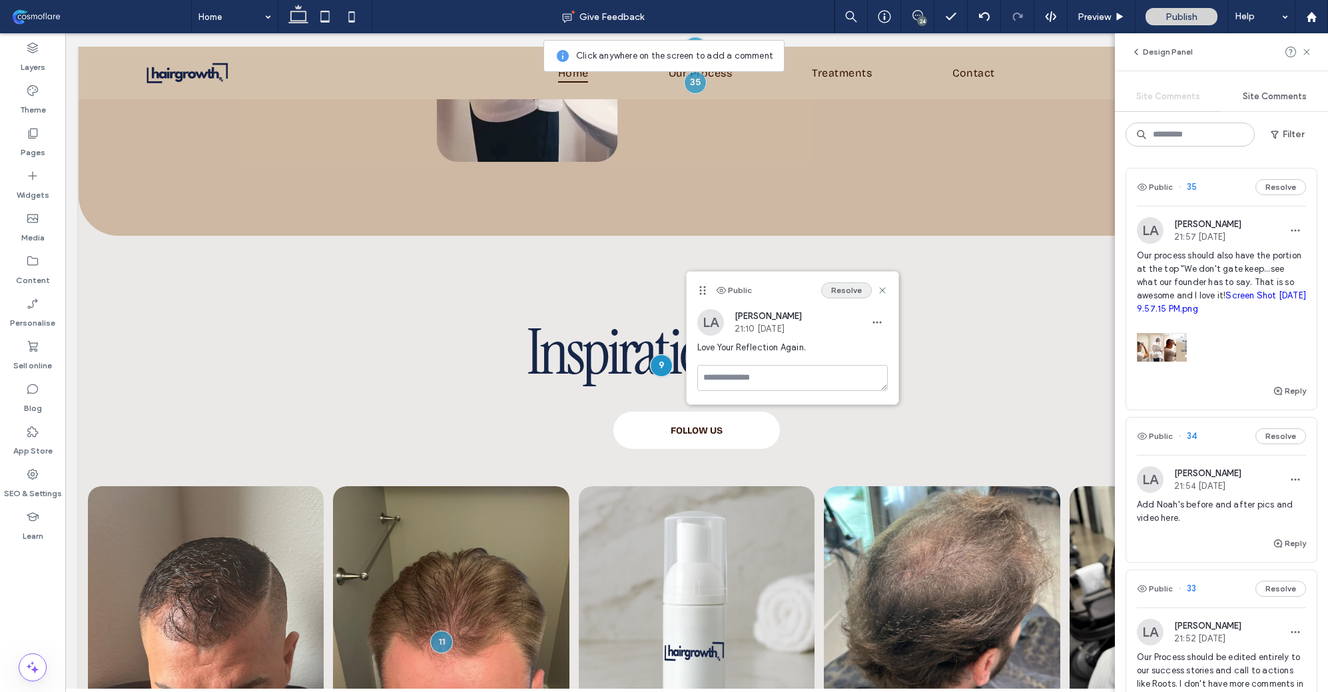
click at [852, 286] on button "Resolve" at bounding box center [846, 290] width 51 height 16
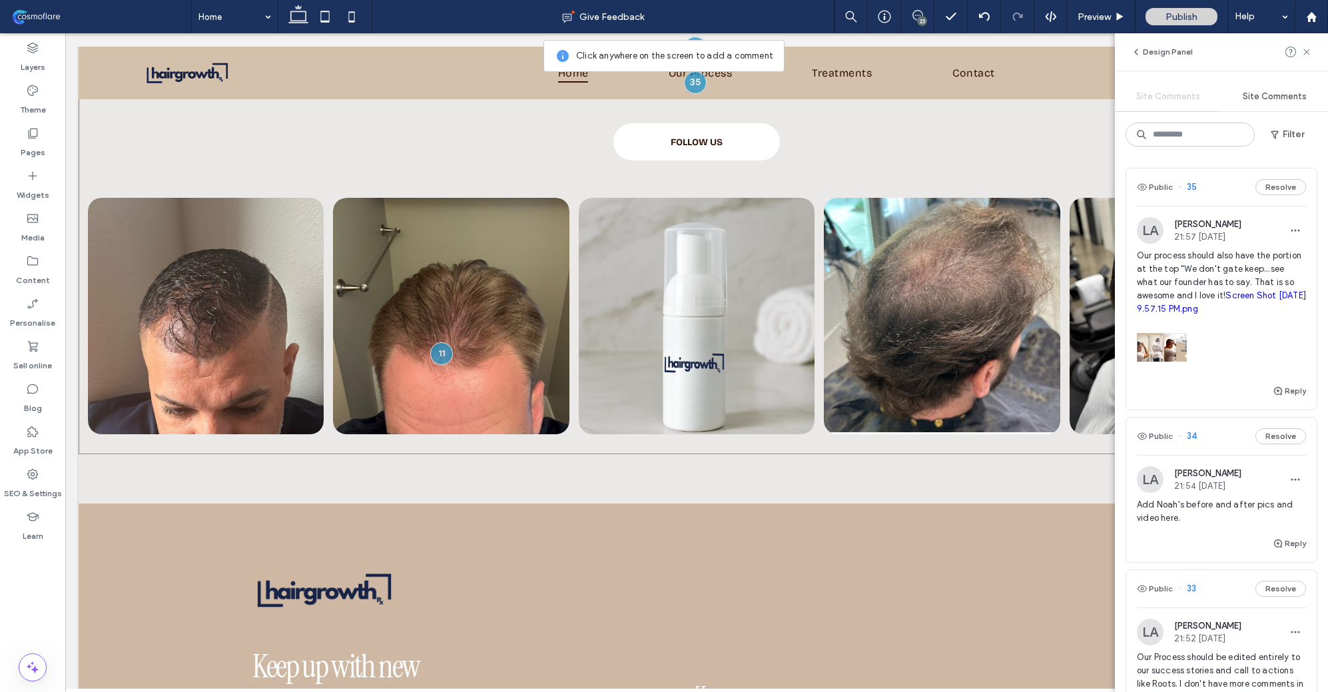
scroll to position [5256, 0]
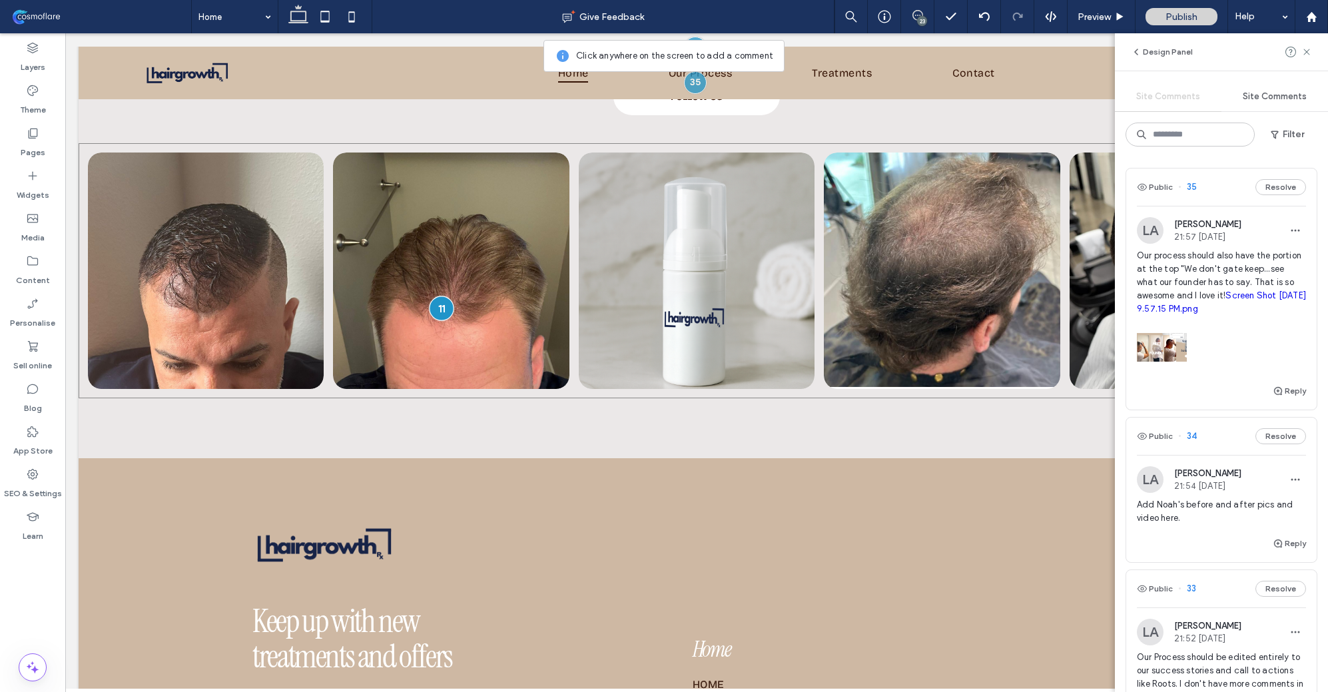
click at [436, 296] on div at bounding box center [442, 308] width 25 height 25
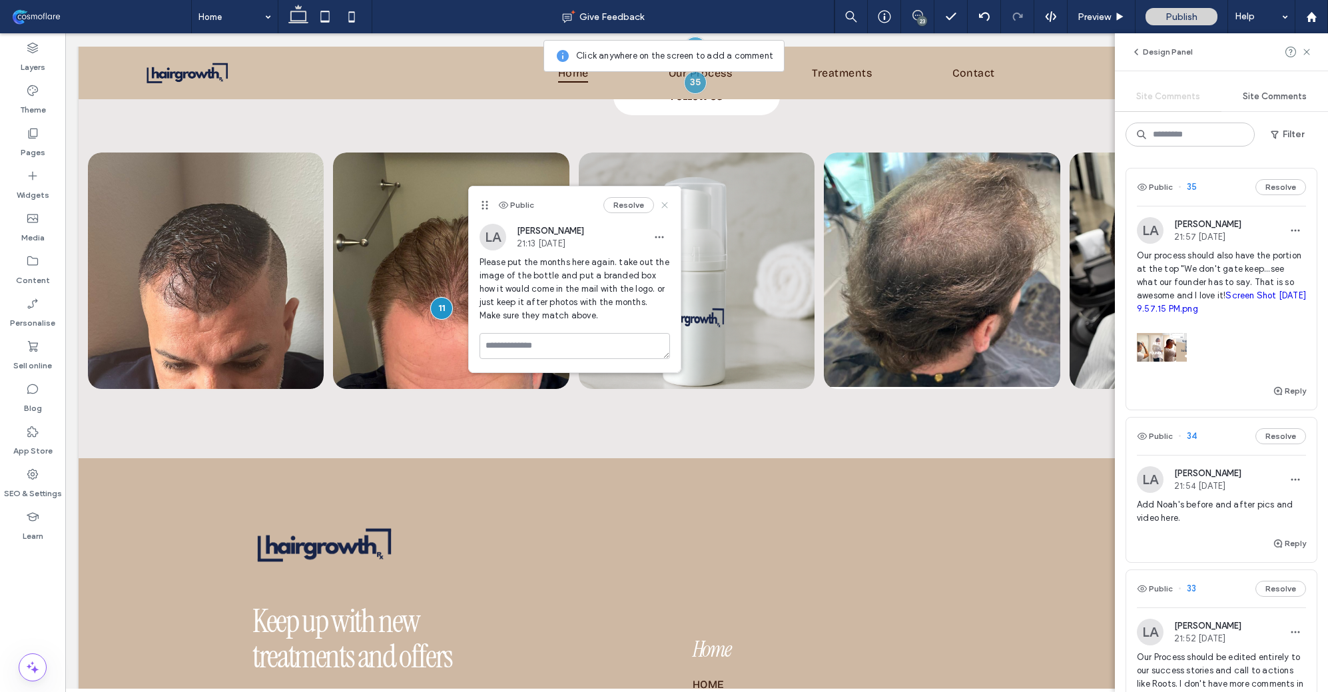
click at [663, 204] on use at bounding box center [664, 205] width 6 height 6
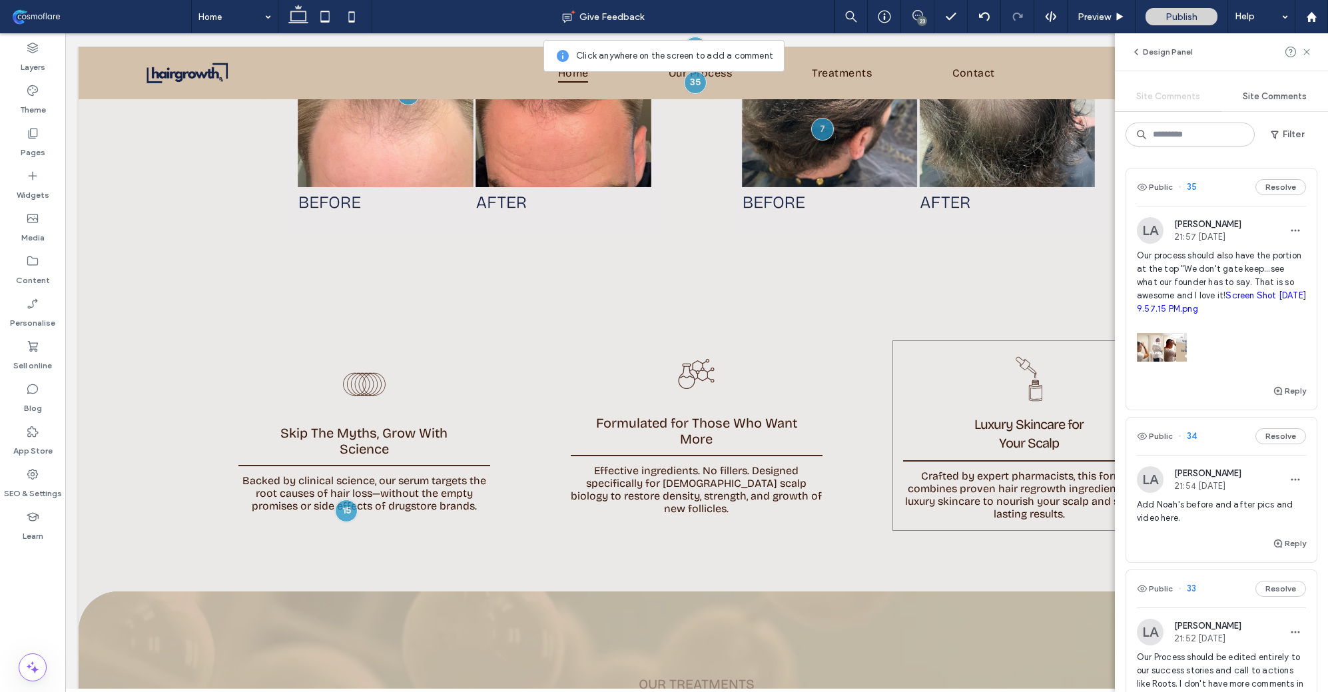
scroll to position [2098, 0]
click at [347, 503] on div at bounding box center [346, 511] width 25 height 25
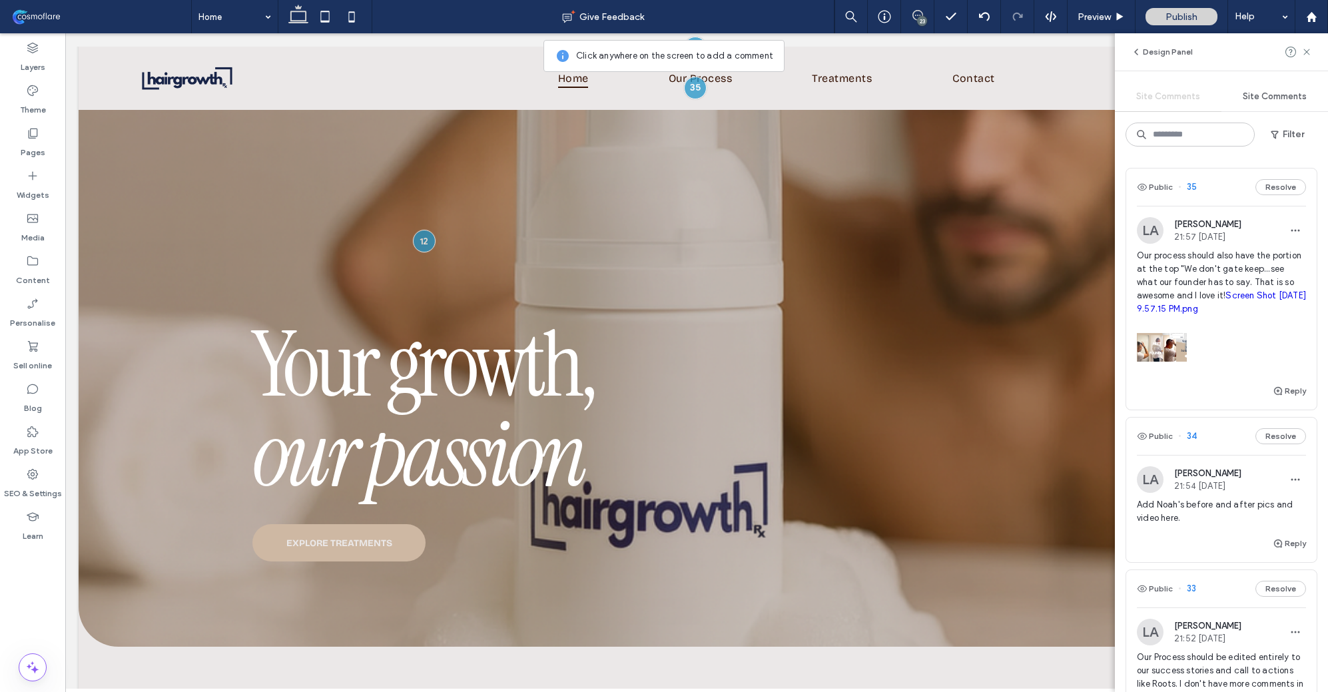
scroll to position [0, 0]
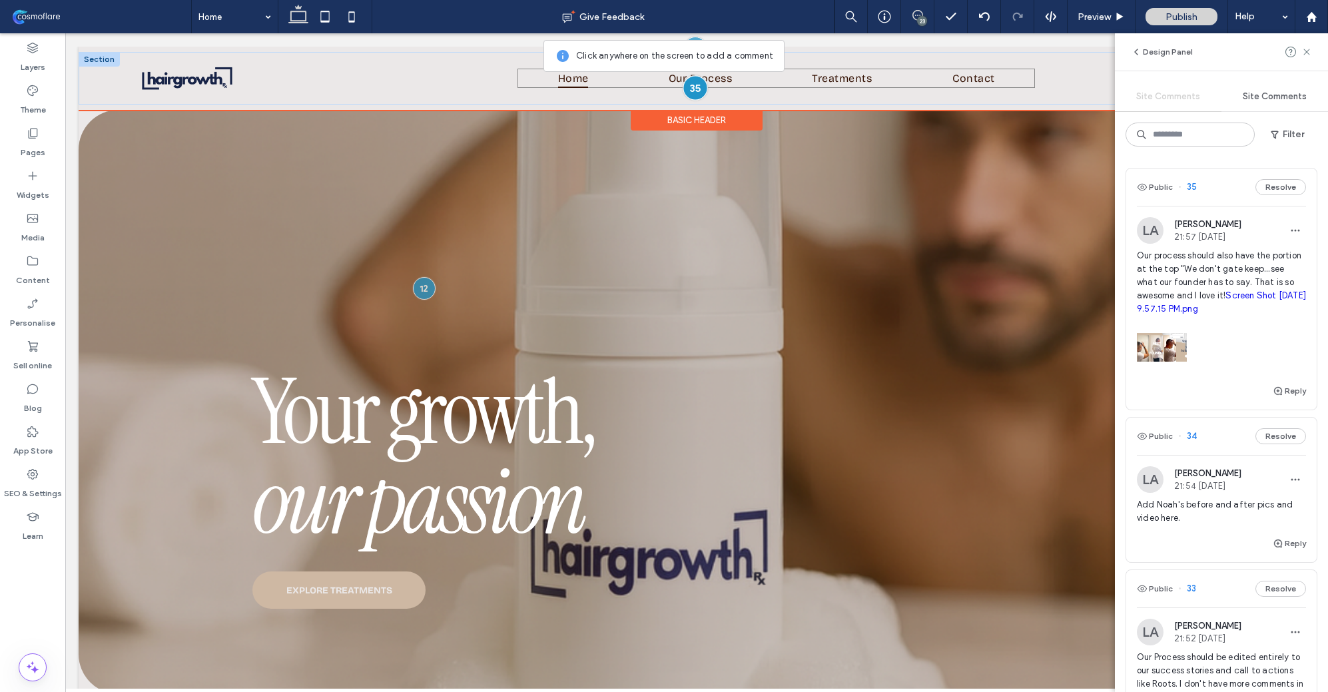
click at [686, 88] on div at bounding box center [695, 87] width 25 height 25
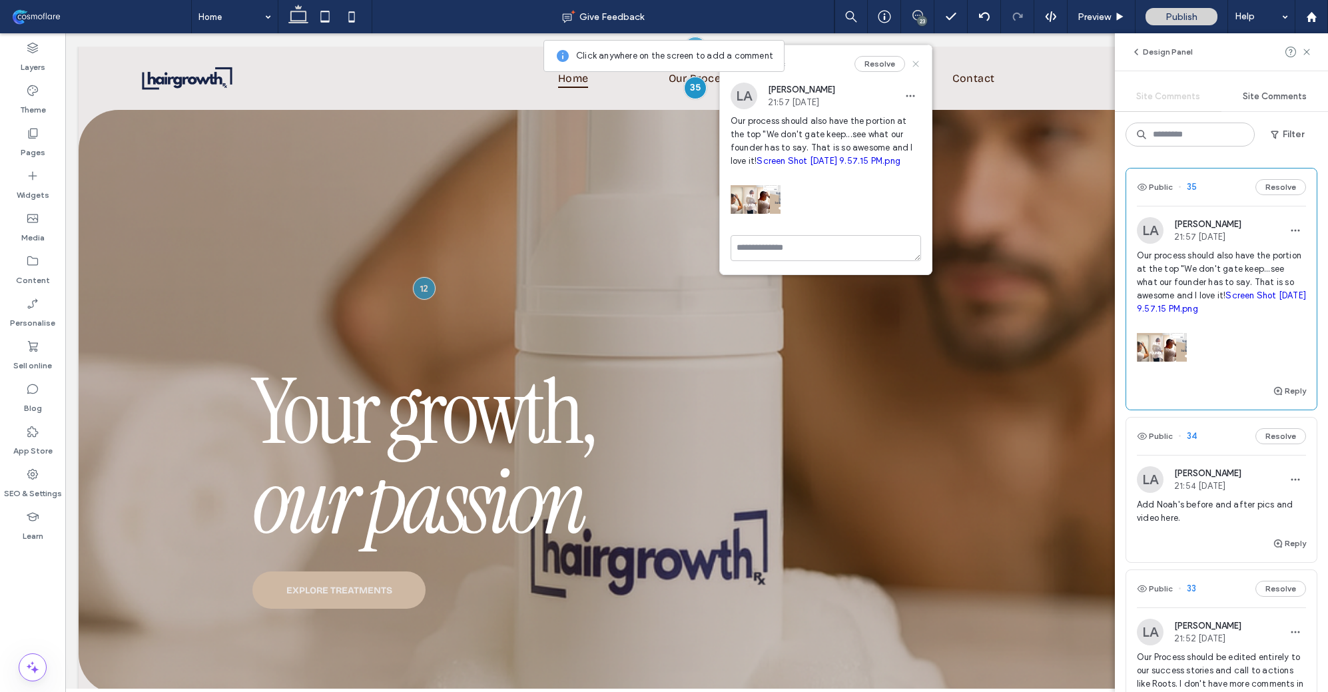
click at [916, 66] on icon at bounding box center [915, 64] width 11 height 11
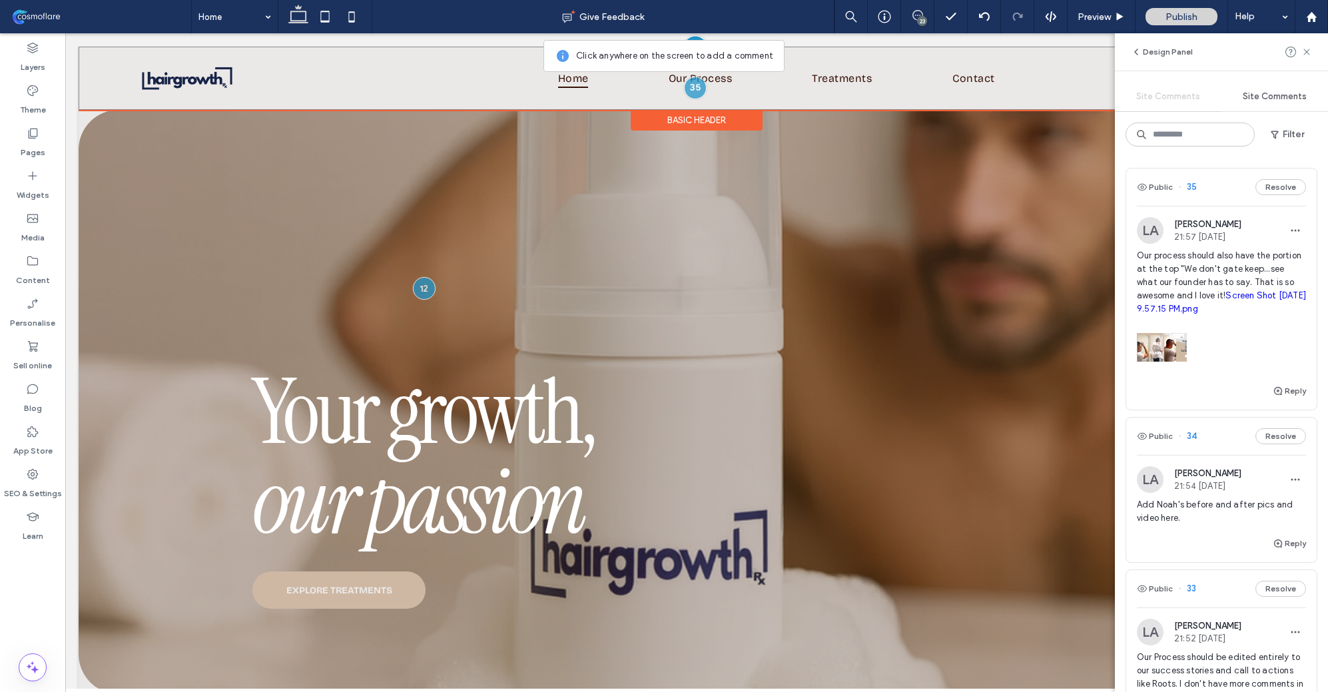
click at [689, 39] on div at bounding box center [695, 47] width 25 height 25
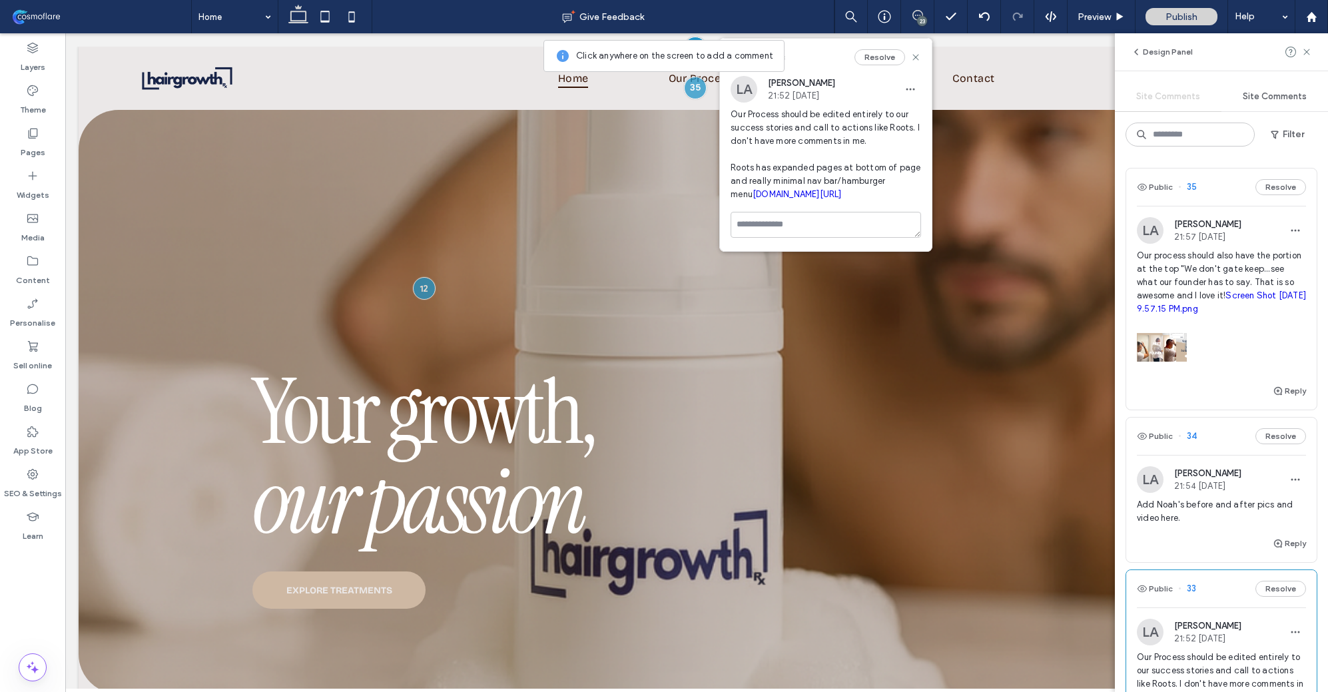
click at [812, 199] on link "[DOMAIN_NAME][URL]" at bounding box center [797, 194] width 89 height 10
click at [705, 80] on span "Our Process" at bounding box center [700, 78] width 63 height 19
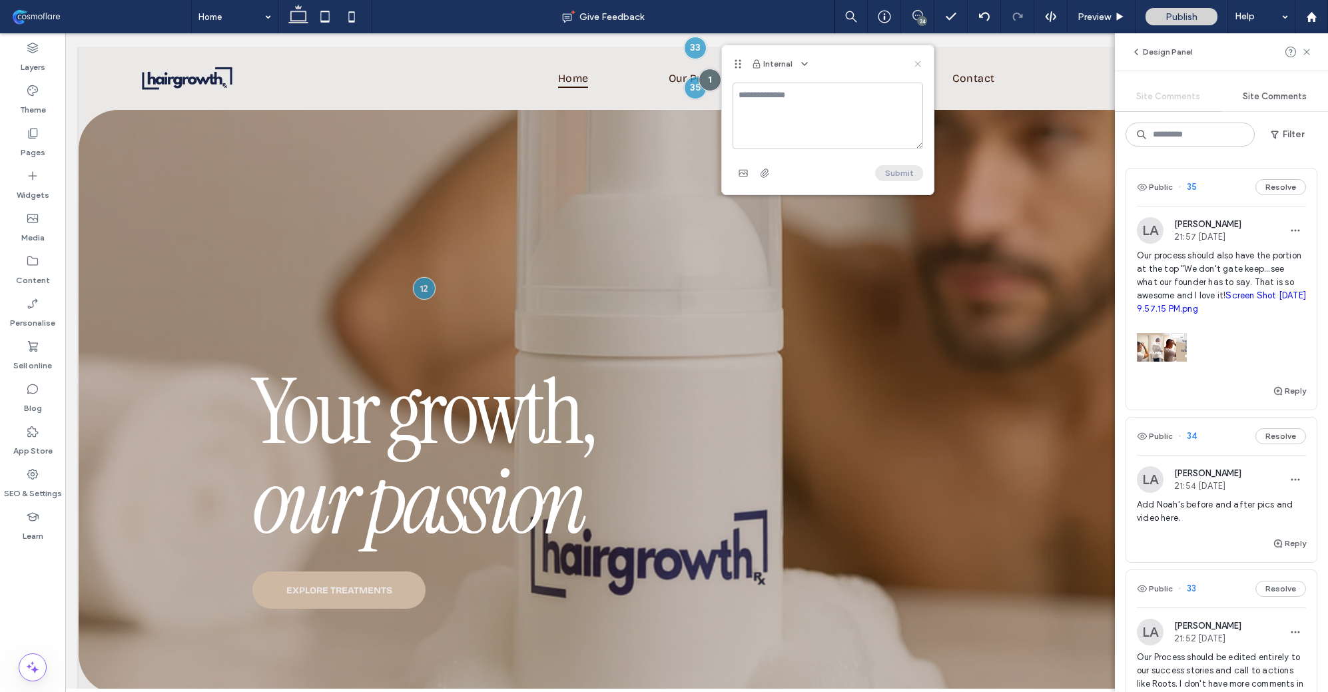
click at [917, 63] on use at bounding box center [917, 64] width 6 height 6
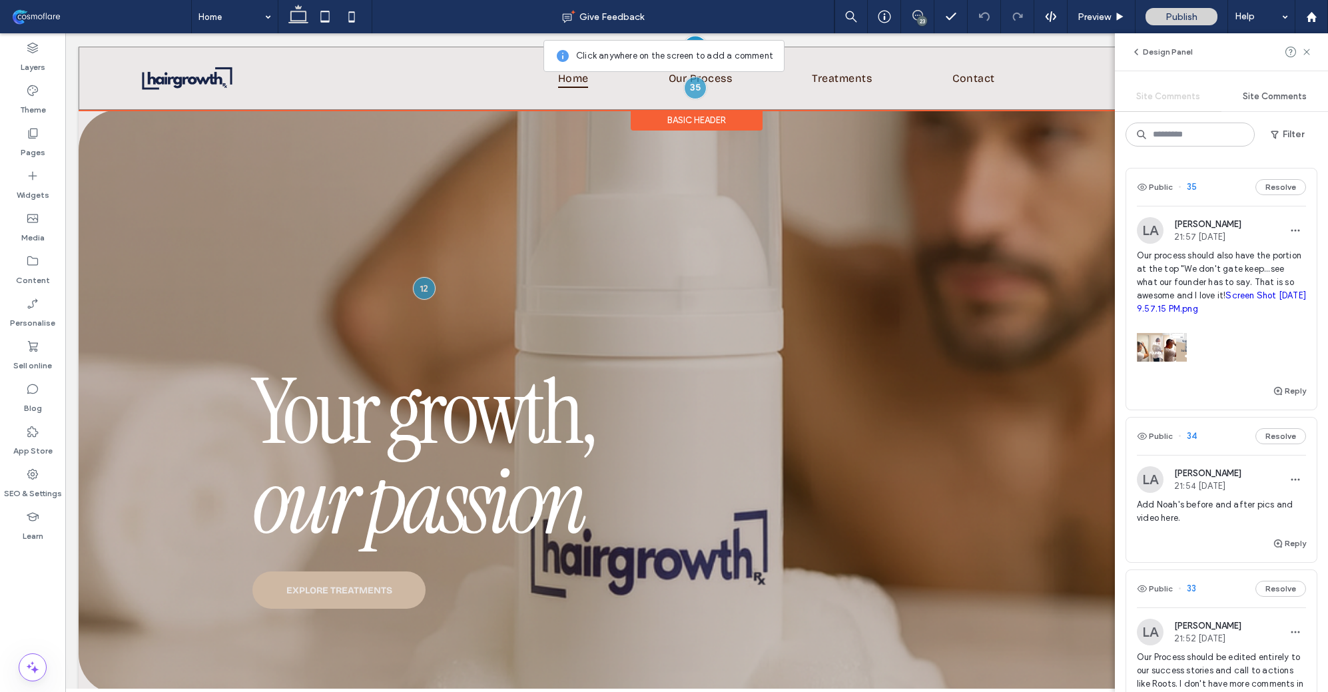
click at [693, 39] on div at bounding box center [695, 47] width 25 height 25
